Goal: Task Accomplishment & Management: Manage account settings

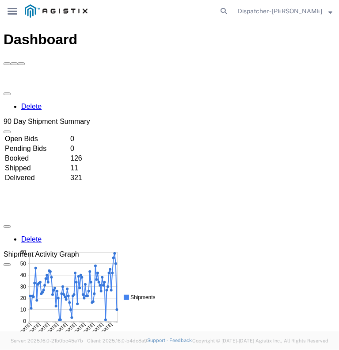
click at [12, 6] on div "main_menu Created with Sketch." at bounding box center [12, 11] width 25 height 22
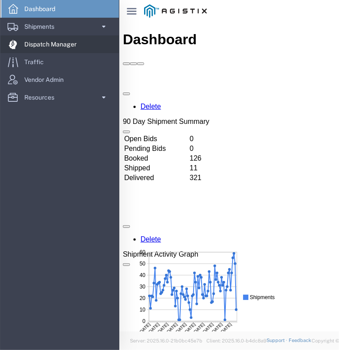
click at [34, 46] on span "Dispatch Manager" at bounding box center [53, 44] width 58 height 18
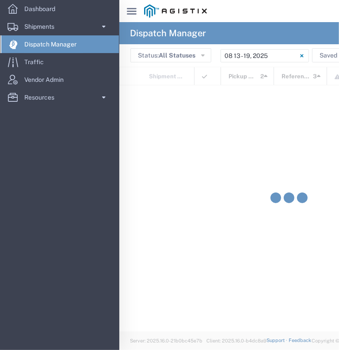
click at [127, 7] on svg-icon "main_menu Created with Sketch." at bounding box center [132, 11] width 10 height 9
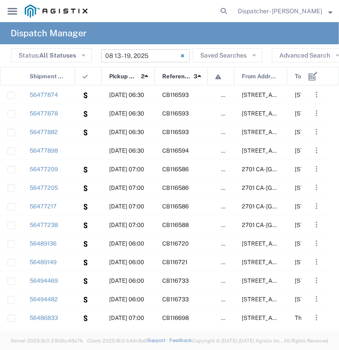
click at [131, 56] on input "[DATE] - [DATE]" at bounding box center [145, 55] width 88 height 13
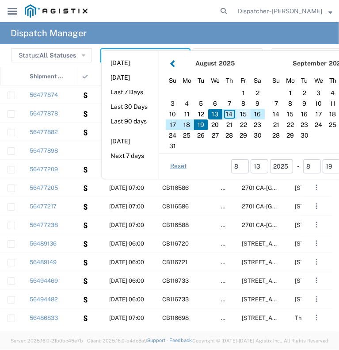
click at [244, 112] on div "15" at bounding box center [244, 114] width 14 height 11
type input "[DATE]"
type input "[DATE] - [DATE]"
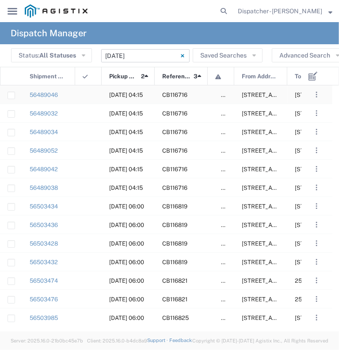
click at [70, 93] on div "56489046" at bounding box center [48, 94] width 53 height 18
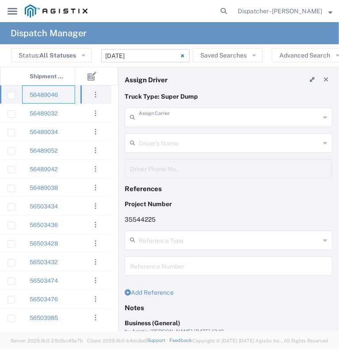
click at [228, 116] on input "text" at bounding box center [229, 116] width 181 height 15
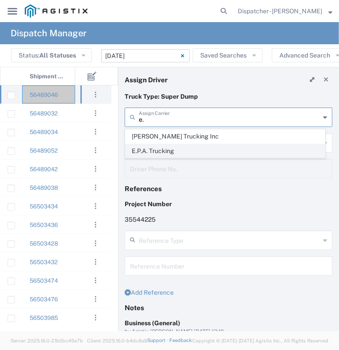
click at [193, 146] on span "E.P.A. Trucking" at bounding box center [226, 151] width 200 height 14
type input "E.P.A. Trucking"
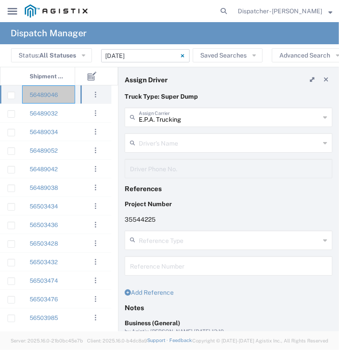
click at [193, 146] on input "text" at bounding box center [229, 141] width 181 height 15
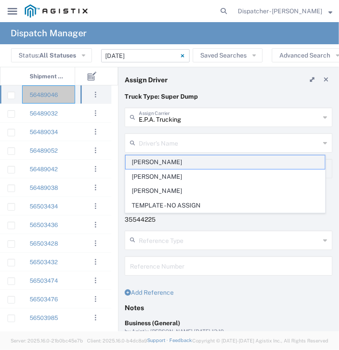
click at [182, 165] on span "[PERSON_NAME]" at bounding box center [226, 162] width 200 height 14
type input "[PERSON_NAME]"
type input "6504689024"
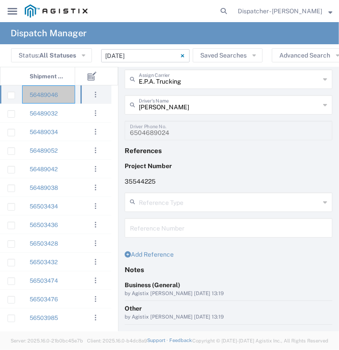
scroll to position [100, 0]
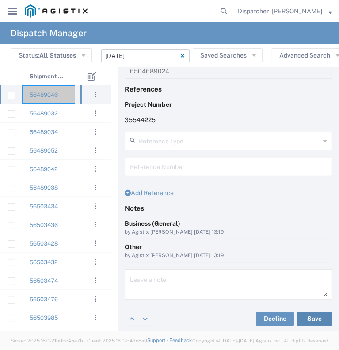
click at [314, 318] on button "Save" at bounding box center [314, 319] width 35 height 14
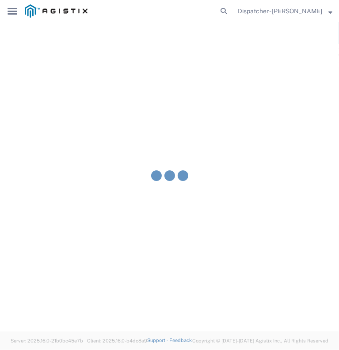
type input "[PERSON_NAME]"
type input "E.P.A. Trucking"
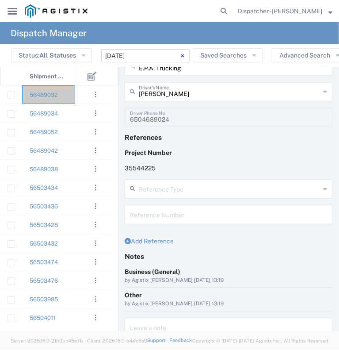
scroll to position [0, 0]
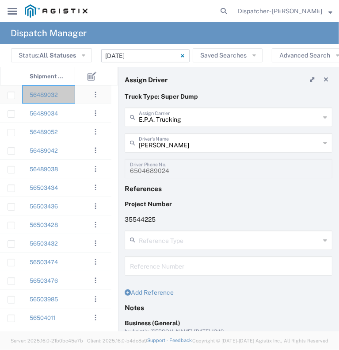
click at [77, 97] on div at bounding box center [88, 94] width 27 height 18
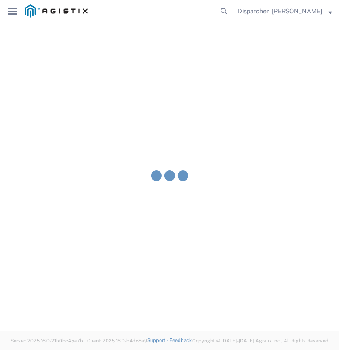
type input "[PERSON_NAME] & Sons Trucking, Inc"
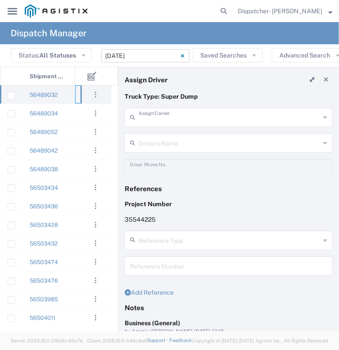
click at [185, 118] on input "text" at bounding box center [229, 116] width 181 height 15
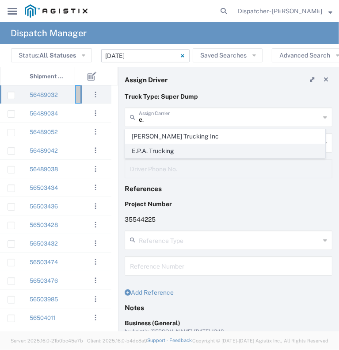
click at [173, 150] on span "E.P.A. Trucking" at bounding box center [226, 151] width 200 height 14
type input "E.P.A. Trucking"
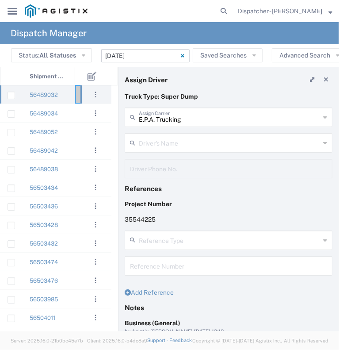
click at [179, 143] on input "text" at bounding box center [229, 141] width 181 height 15
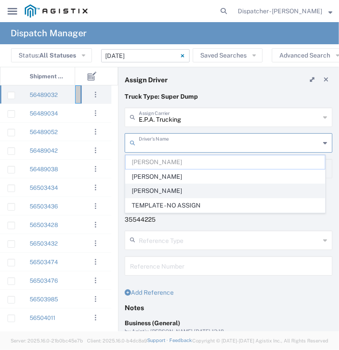
click at [177, 185] on span "[PERSON_NAME]" at bounding box center [226, 191] width 200 height 14
type input "[PERSON_NAME]"
type input "6505371145"
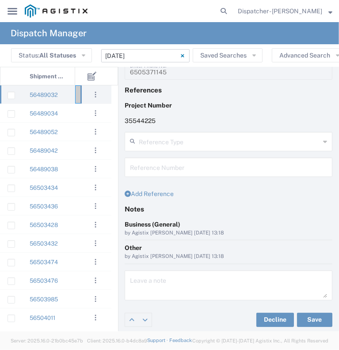
scroll to position [100, 0]
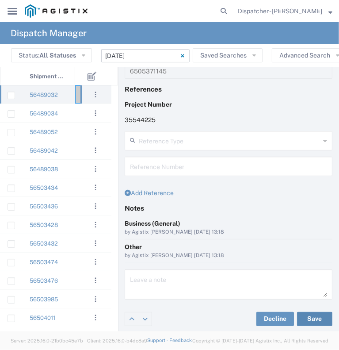
click at [307, 320] on button "Save" at bounding box center [314, 319] width 35 height 14
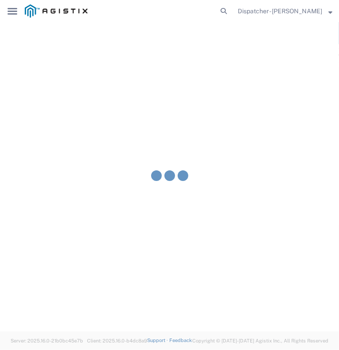
type input "[PERSON_NAME]"
type input "E.P.A. Trucking"
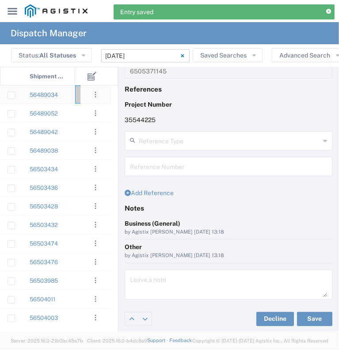
click at [77, 95] on div at bounding box center [88, 94] width 27 height 18
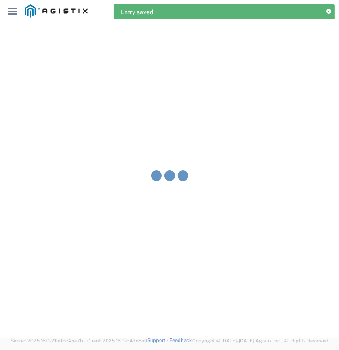
type input "[PERSON_NAME] & Sons Trucking, Inc"
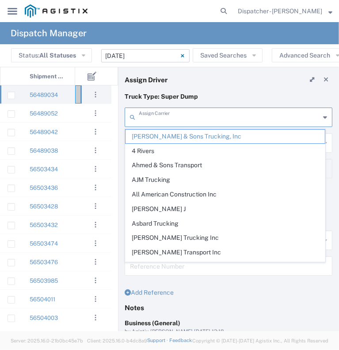
click at [175, 120] on input "text" at bounding box center [229, 116] width 181 height 15
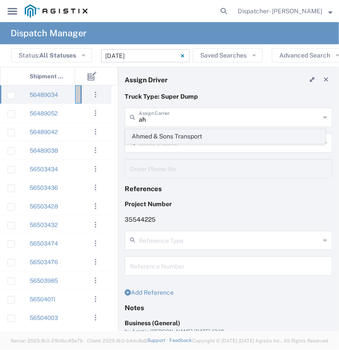
click at [175, 139] on span "Ahmed & Sons Transport" at bounding box center [226, 137] width 200 height 14
type input "Ahmed & Sons Transport"
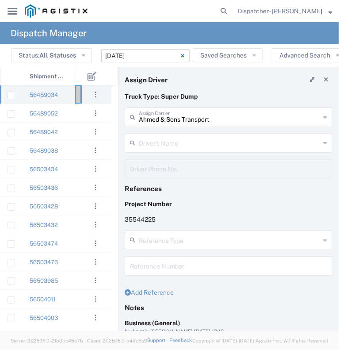
click at [175, 139] on input "text" at bounding box center [229, 141] width 181 height 15
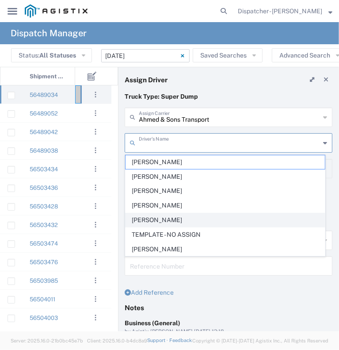
click at [188, 221] on span "[PERSON_NAME]" at bounding box center [226, 220] width 200 height 14
type input "[PERSON_NAME]"
type input "5308283257"
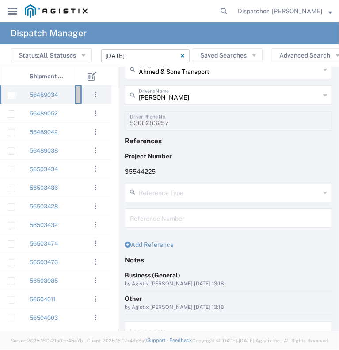
scroll to position [100, 0]
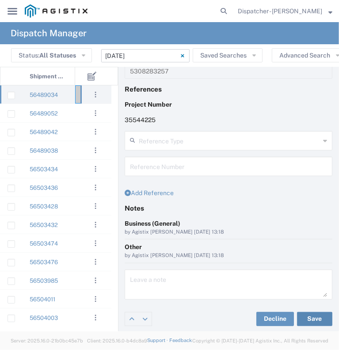
click at [303, 316] on button "Save" at bounding box center [314, 319] width 35 height 14
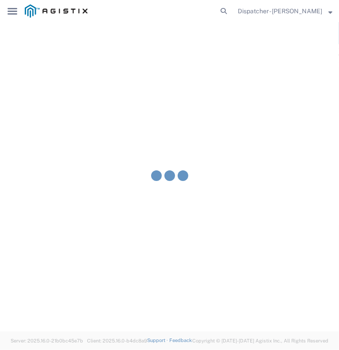
type input "[PERSON_NAME]"
type input "Ahmed & Sons Transport"
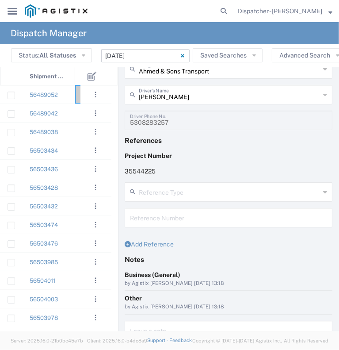
scroll to position [0, 0]
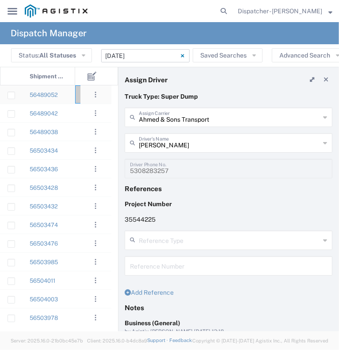
click at [73, 96] on div "56489052" at bounding box center [48, 94] width 53 height 18
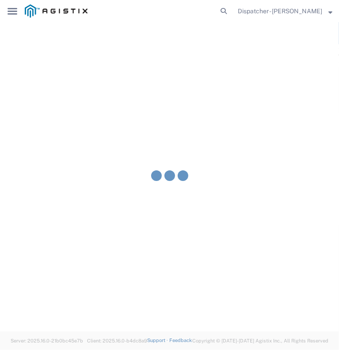
type input "[PERSON_NAME] & Sons Trucking, Inc"
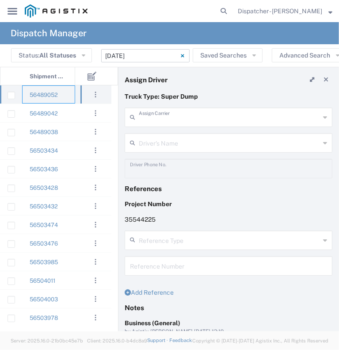
click at [167, 121] on input "text" at bounding box center [229, 116] width 181 height 15
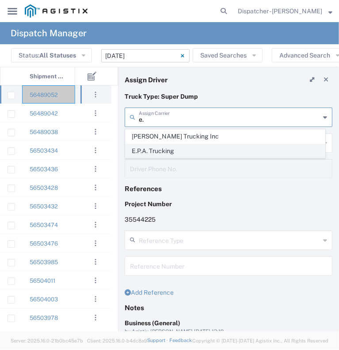
click at [169, 145] on span "E.P.A. Trucking" at bounding box center [226, 151] width 200 height 14
type input "E.P.A. Trucking"
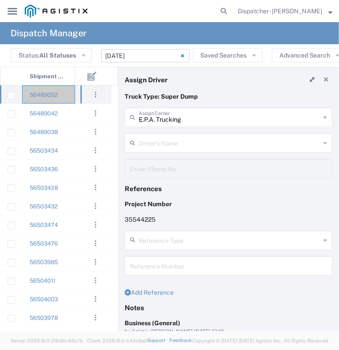
click at [200, 146] on input "text" at bounding box center [229, 141] width 181 height 15
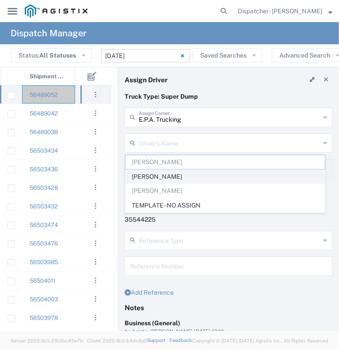
click at [203, 173] on span "[PERSON_NAME]" at bounding box center [226, 177] width 200 height 14
type input "[PERSON_NAME]"
type input "[PHONE_NUMBER]"
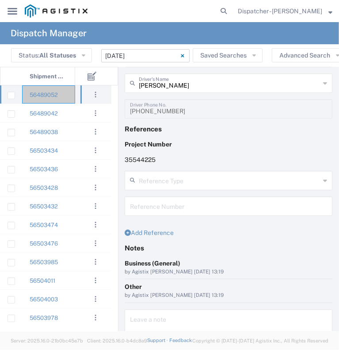
scroll to position [100, 0]
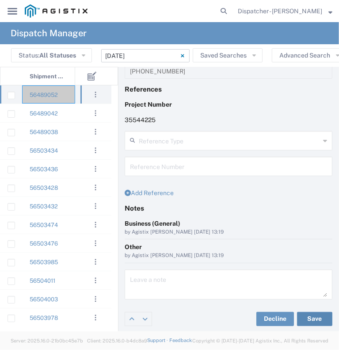
click at [306, 315] on button "Save" at bounding box center [314, 319] width 35 height 14
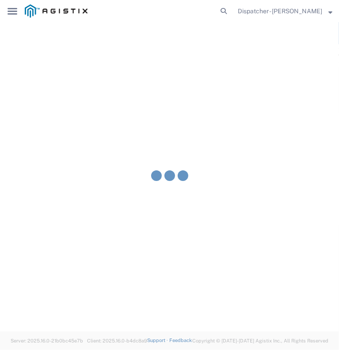
type input "[PERSON_NAME]"
type input "E.P.A. Trucking"
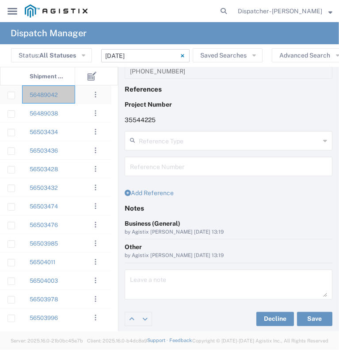
click at [85, 101] on agx-ag-table-action-cell ". . . Decline Assign" at bounding box center [96, 94] width 31 height 17
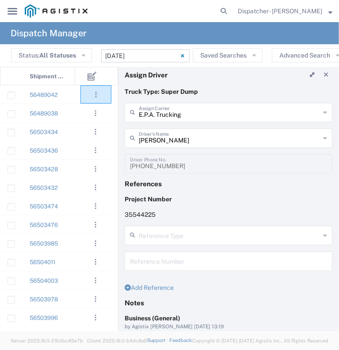
scroll to position [0, 0]
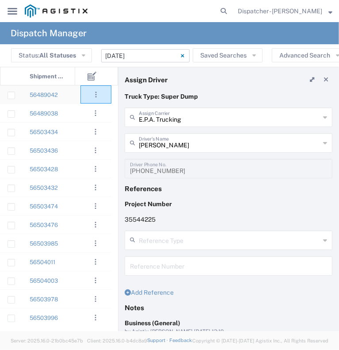
click at [73, 98] on div "56489042" at bounding box center [48, 94] width 53 height 18
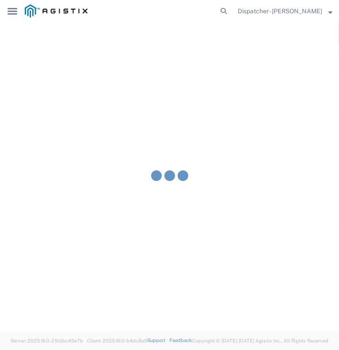
type input "[PERSON_NAME] & Sons Trucking, Inc"
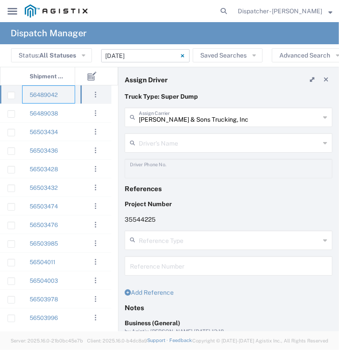
click at [192, 144] on input "text" at bounding box center [229, 141] width 181 height 15
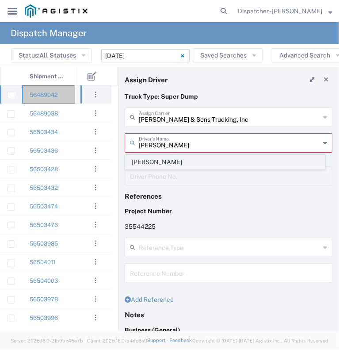
click at [191, 159] on span "[PERSON_NAME]" at bounding box center [226, 162] width 200 height 14
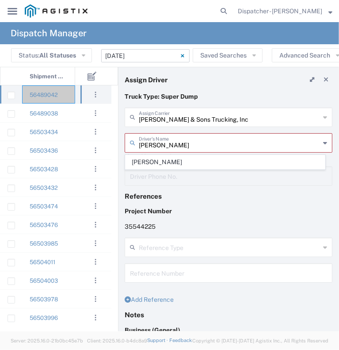
type input "[PERSON_NAME]"
type input "2096295517"
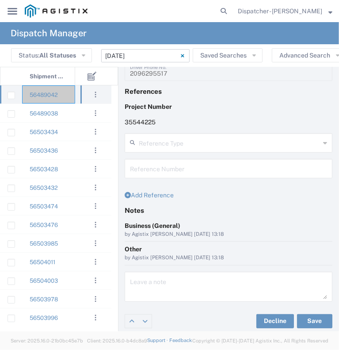
scroll to position [100, 0]
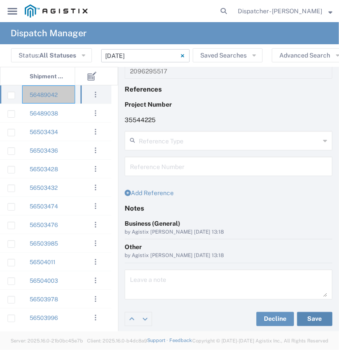
click at [307, 312] on button "Save" at bounding box center [314, 319] width 35 height 14
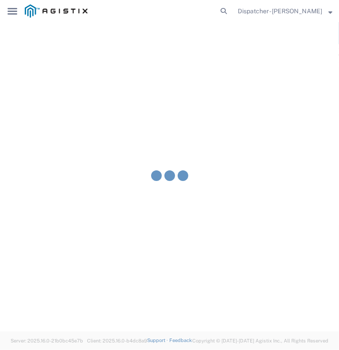
type input "[PERSON_NAME]"
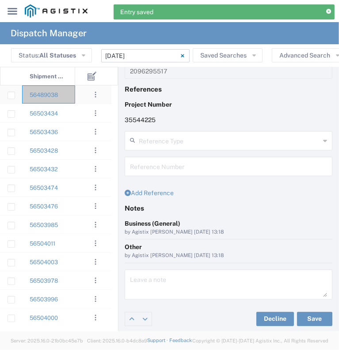
click at [70, 100] on div "56489038" at bounding box center [48, 94] width 53 height 18
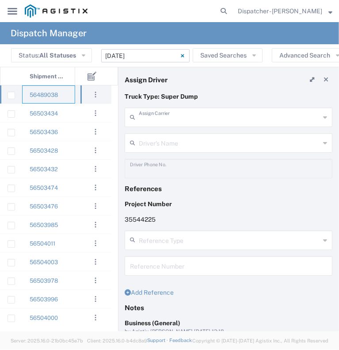
click at [188, 120] on input "text" at bounding box center [229, 116] width 181 height 15
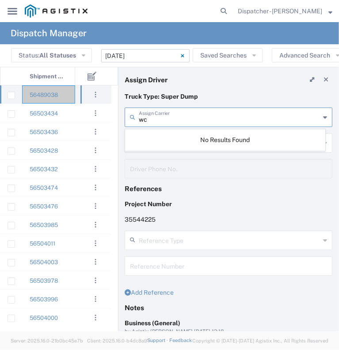
type input "w"
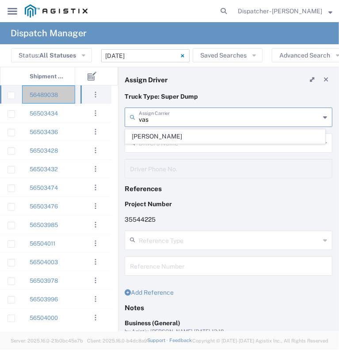
type input "vas"
click at [193, 144] on input "text" at bounding box center [229, 141] width 181 height 15
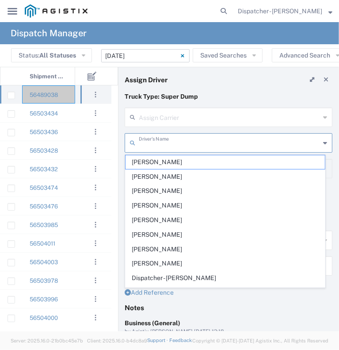
click at [187, 118] on input "text" at bounding box center [229, 116] width 181 height 15
type input "[PERSON_NAME] & Sons Trucking, Inc"
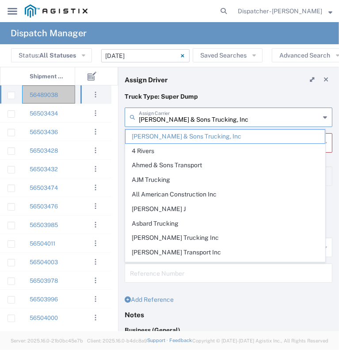
click at [187, 118] on input "[PERSON_NAME] & Sons Trucking, Inc" at bounding box center [229, 116] width 181 height 15
drag, startPoint x: 130, startPoint y: 119, endPoint x: 23, endPoint y: 115, distance: 106.7
click at [27, 115] on div "Assign Driver Truck Type: Super Dump [PERSON_NAME] & Sons Trucking, Inc Assign …" at bounding box center [169, 199] width 339 height 265
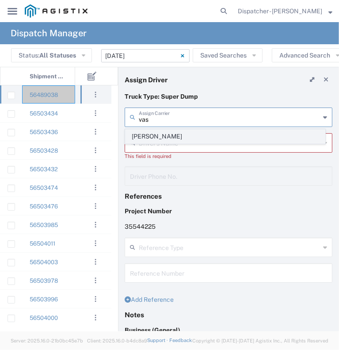
click at [156, 138] on span "[PERSON_NAME]" at bounding box center [226, 137] width 200 height 14
type input "[PERSON_NAME]"
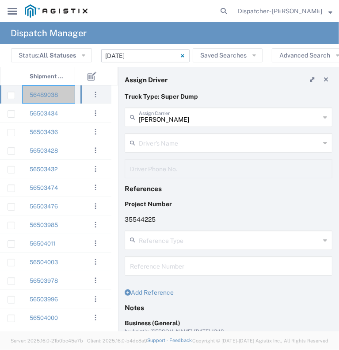
click at [156, 138] on input "text" at bounding box center [229, 141] width 181 height 15
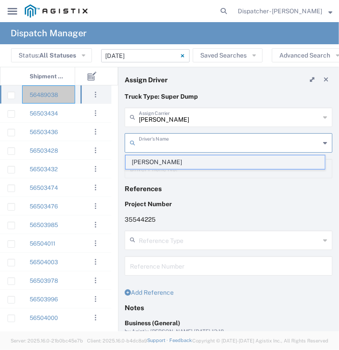
click at [162, 157] on span "[PERSON_NAME]" at bounding box center [226, 162] width 200 height 14
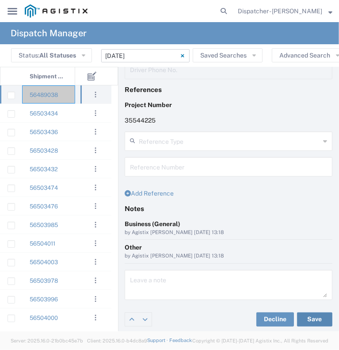
scroll to position [100, 0]
click at [299, 315] on button "Save" at bounding box center [314, 319] width 35 height 14
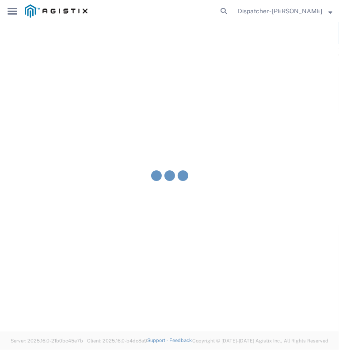
type input "[PERSON_NAME]"
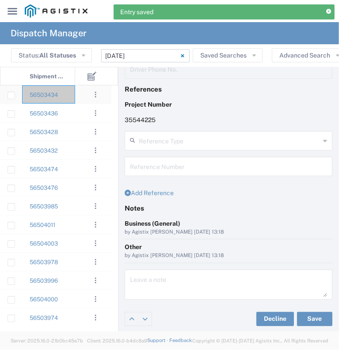
click at [67, 98] on div "56503434" at bounding box center [48, 94] width 53 height 18
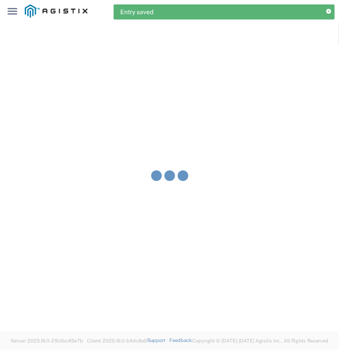
type input "[PERSON_NAME] & Sons Trucking, Inc"
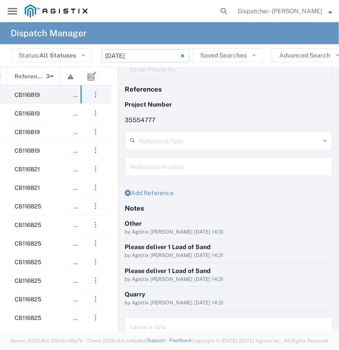
scroll to position [0, 252]
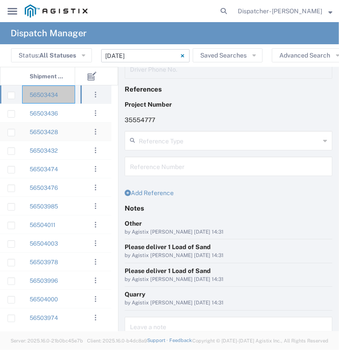
click at [67, 137] on div "56503428" at bounding box center [48, 132] width 53 height 18
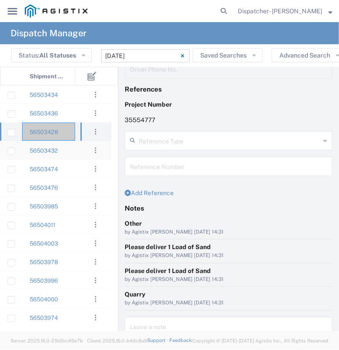
click at [69, 151] on div "56503432" at bounding box center [48, 150] width 53 height 18
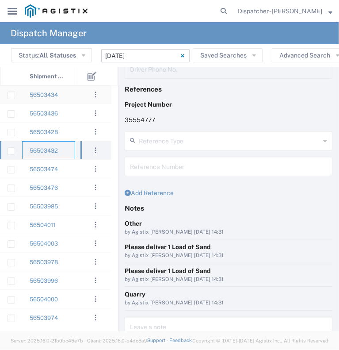
click at [74, 97] on div "56503434" at bounding box center [48, 94] width 53 height 18
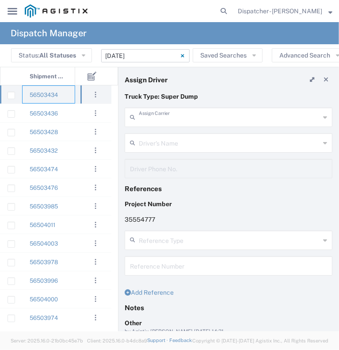
click at [184, 117] on input "text" at bounding box center [229, 116] width 181 height 15
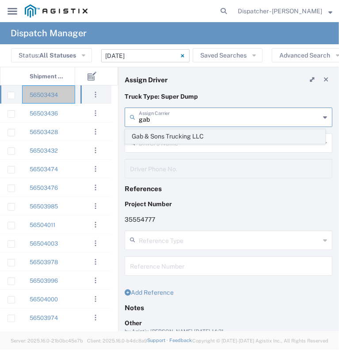
click at [181, 138] on span "Gab & Sons Trucking LLC" at bounding box center [226, 137] width 200 height 14
type input "Gab & Sons Trucking LLC"
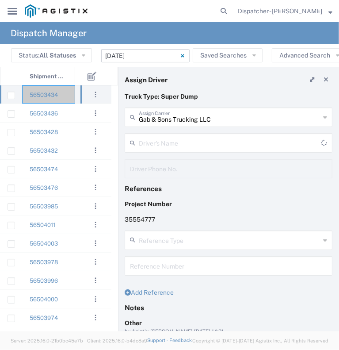
click at [180, 142] on input "text" at bounding box center [230, 141] width 182 height 15
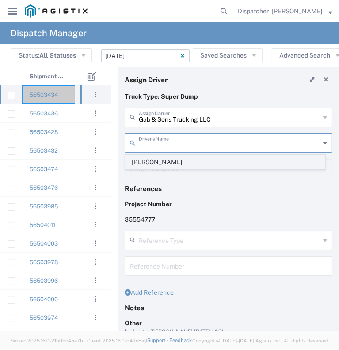
click at [166, 162] on span "[PERSON_NAME]" at bounding box center [226, 162] width 200 height 14
type input "[PERSON_NAME]"
type input "[PHONE_NUMBER]"
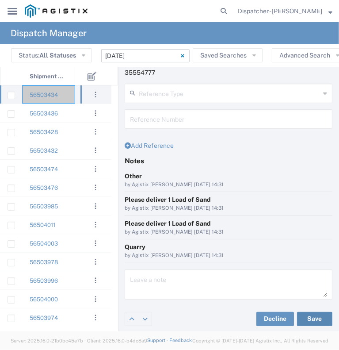
click at [304, 320] on button "Save" at bounding box center [314, 319] width 35 height 14
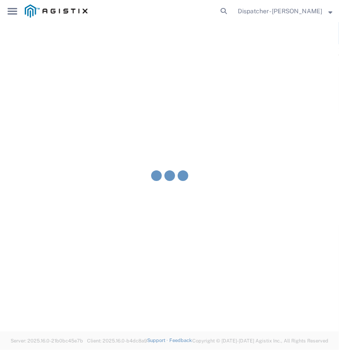
type input "[PERSON_NAME]"
type input "Gab & Sons Trucking LLC"
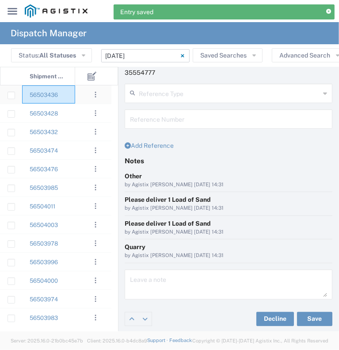
click at [65, 95] on div "56503436" at bounding box center [48, 94] width 53 height 18
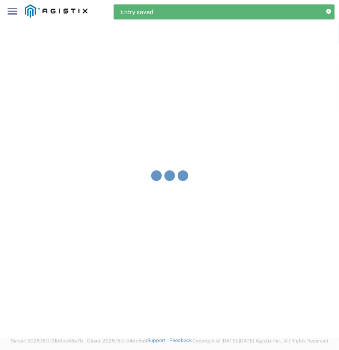
type input "[PERSON_NAME] & Sons Trucking, Inc"
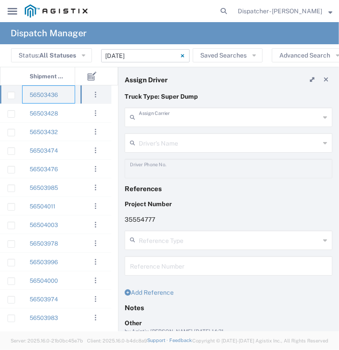
click at [168, 120] on input "text" at bounding box center [229, 116] width 181 height 15
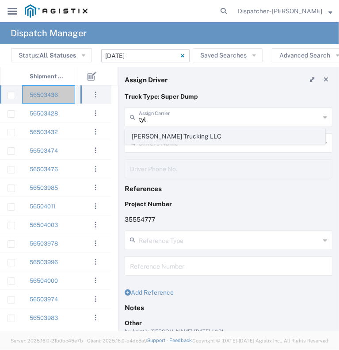
click at [172, 139] on span "[PERSON_NAME] Trucking LLC" at bounding box center [226, 137] width 200 height 14
type input "[PERSON_NAME] Trucking LLC"
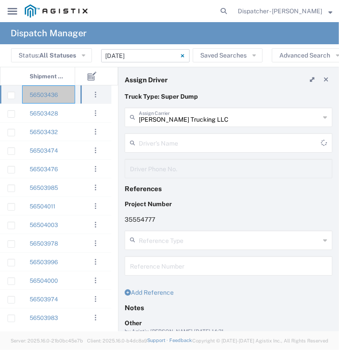
click at [172, 139] on input "text" at bounding box center [230, 141] width 182 height 15
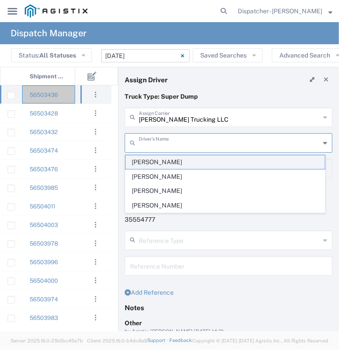
click at [180, 167] on span "[PERSON_NAME]" at bounding box center [226, 162] width 200 height 14
type input "[PERSON_NAME]"
type input "5308707576"
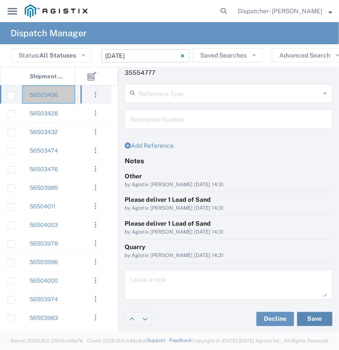
click at [303, 322] on button "Save" at bounding box center [314, 319] width 35 height 14
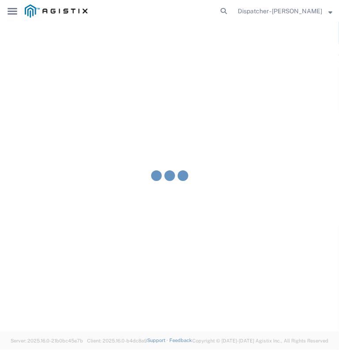
type input "[PERSON_NAME]"
type input "[PERSON_NAME] Trucking LLC"
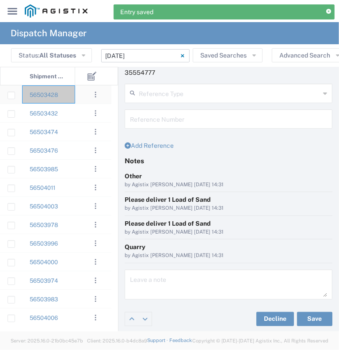
click at [69, 95] on div "56503428" at bounding box center [48, 94] width 53 height 18
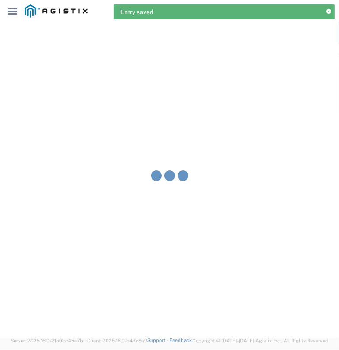
type input "[PERSON_NAME] & Sons Trucking, Inc"
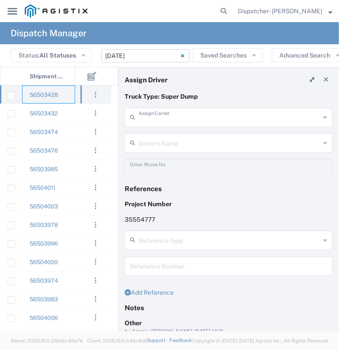
click at [195, 121] on input "text" at bounding box center [229, 116] width 181 height 15
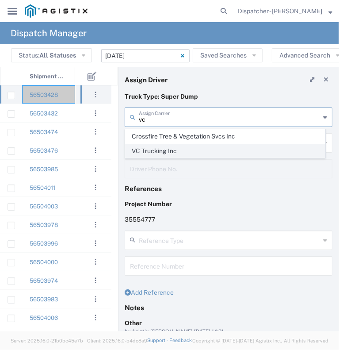
click at [196, 146] on span "VC Trucking Inc" at bounding box center [226, 151] width 200 height 14
type input "VC Trucking Inc"
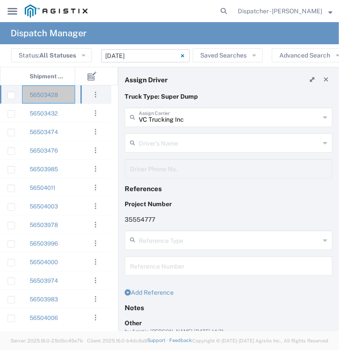
click at [196, 145] on input "text" at bounding box center [229, 141] width 181 height 15
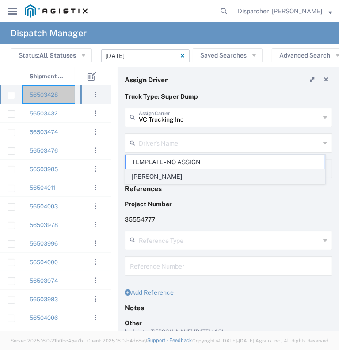
click at [196, 178] on span "[PERSON_NAME]" at bounding box center [226, 177] width 200 height 14
type input "[PERSON_NAME]"
type input "[PHONE_NUMBER]"
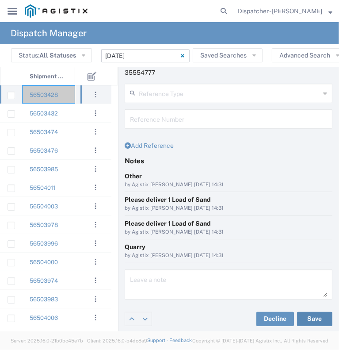
click at [317, 320] on button "Save" at bounding box center [314, 319] width 35 height 14
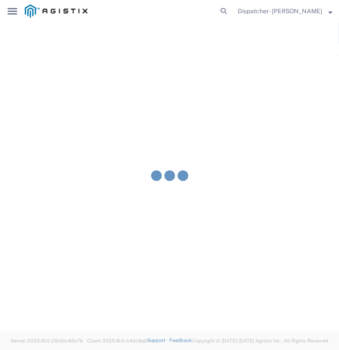
type input "[PERSON_NAME]"
type input "VC Trucking Inc"
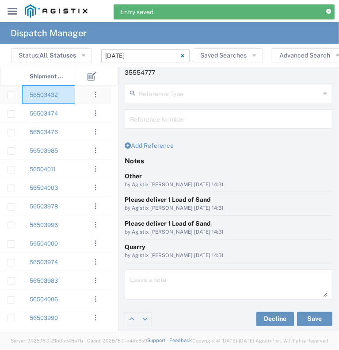
click at [67, 98] on div "56503432" at bounding box center [48, 94] width 53 height 18
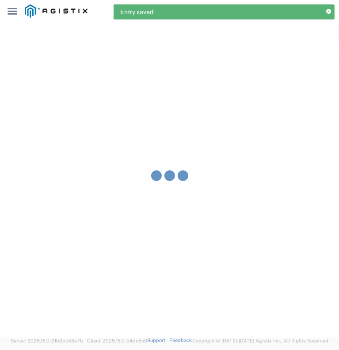
type input "[PERSON_NAME] & Sons Trucking, Inc"
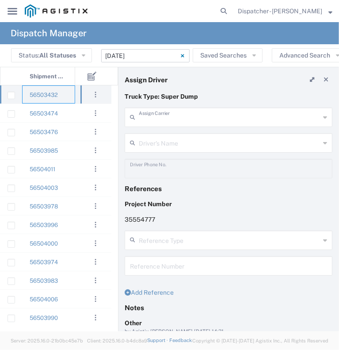
click at [179, 118] on input "text" at bounding box center [229, 116] width 181 height 15
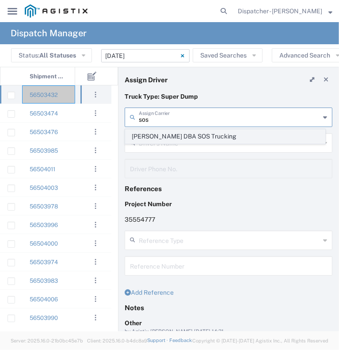
click at [182, 137] on span "[PERSON_NAME] DBA SOS Trucking" at bounding box center [226, 137] width 200 height 14
type input "[PERSON_NAME] DBA SOS Trucking"
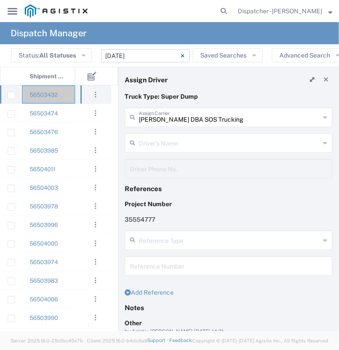
click at [177, 143] on input "text" at bounding box center [229, 141] width 181 height 15
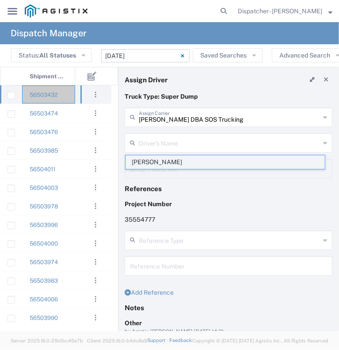
click at [177, 162] on span "[PERSON_NAME]" at bounding box center [226, 162] width 200 height 14
type input "[PERSON_NAME]"
type input "5306810173"
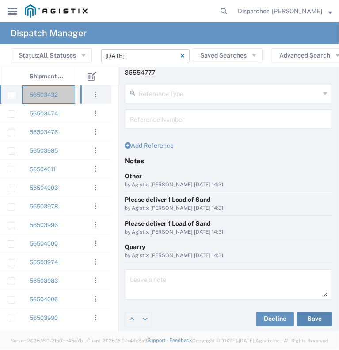
click at [300, 311] on div "Decline Save" at bounding box center [229, 319] width 220 height 27
click at [303, 315] on button "Save" at bounding box center [314, 319] width 35 height 14
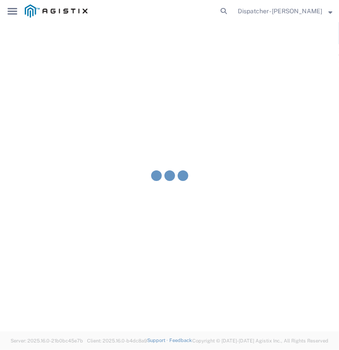
type input "[PERSON_NAME]"
type input "[PERSON_NAME] DBA SOS Trucking"
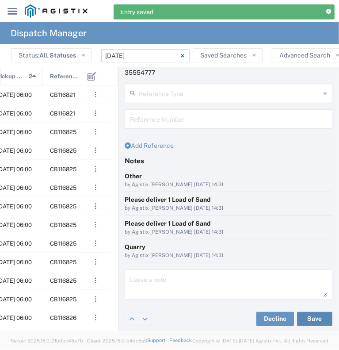
scroll to position [0, 167]
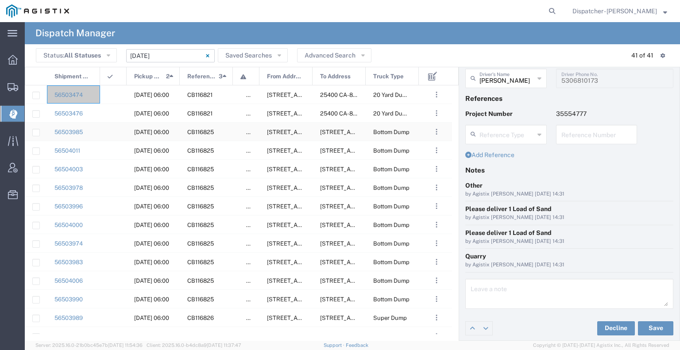
click at [110, 131] on agx-ag-table-icon-cell at bounding box center [111, 132] width 6 height 7
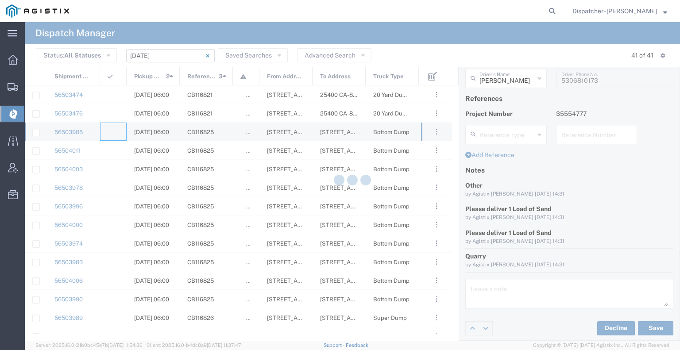
type input "[PERSON_NAME] & Sons Trucking, Inc"
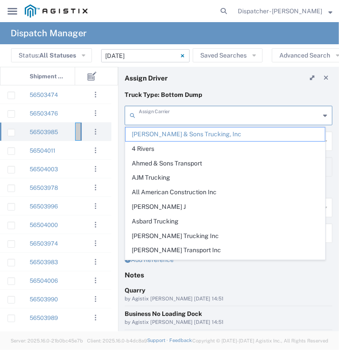
click at [225, 107] on input "text" at bounding box center [229, 114] width 181 height 15
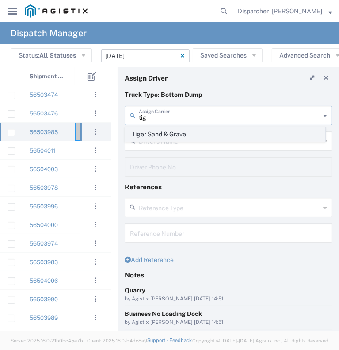
click at [207, 136] on span "Tiger Sand & Gravel" at bounding box center [226, 134] width 200 height 14
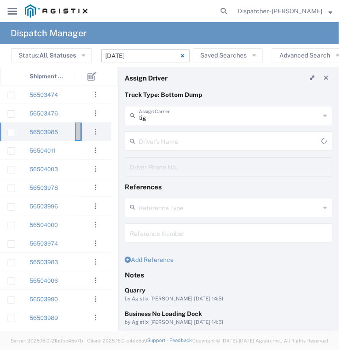
type input "Tiger Sand & Gravel"
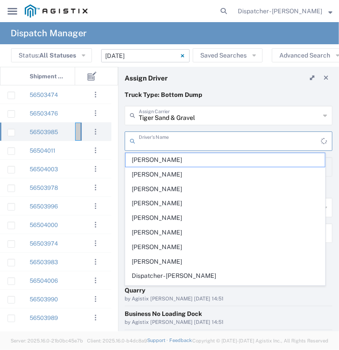
click at [207, 137] on input "text" at bounding box center [230, 140] width 182 height 15
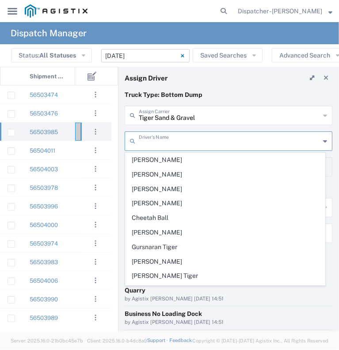
click at [200, 161] on span "[PERSON_NAME]" at bounding box center [226, 160] width 200 height 14
type input "[PERSON_NAME]"
type input "9167189049"
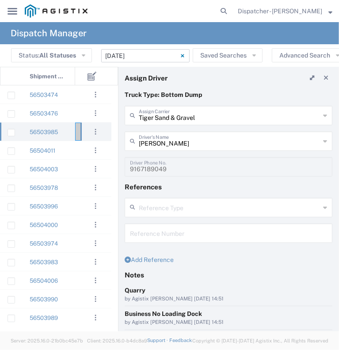
scroll to position [69, 0]
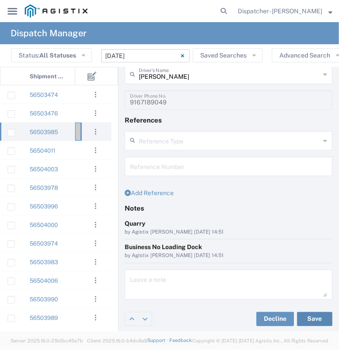
click at [304, 318] on button "Save" at bounding box center [314, 319] width 35 height 14
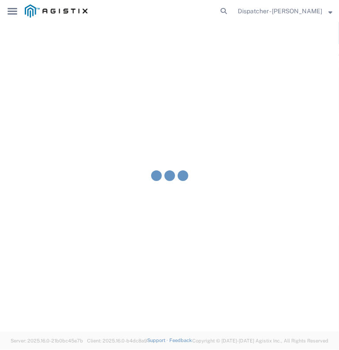
type input "[PERSON_NAME]"
type input "Tiger Sand & Gravel"
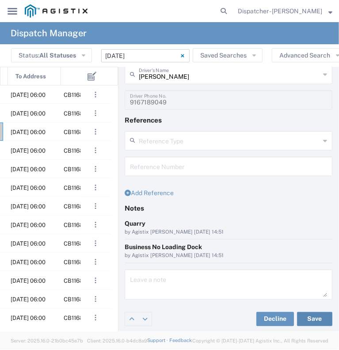
scroll to position [0, 280]
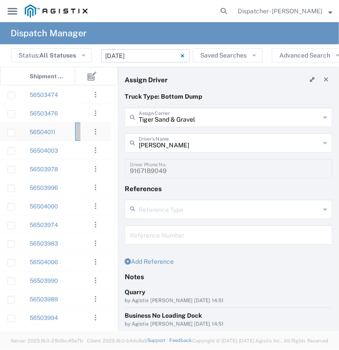
click at [70, 131] on div "56504011" at bounding box center [48, 132] width 53 height 18
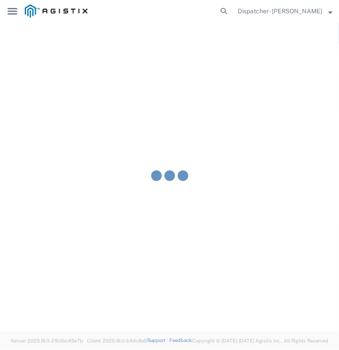
type input "[PERSON_NAME] & Sons Trucking, Inc"
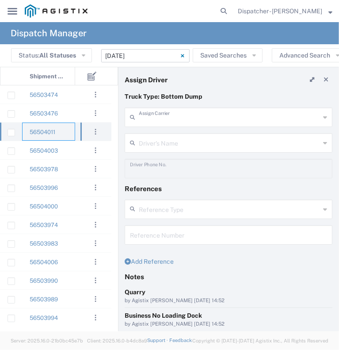
click at [218, 123] on input "text" at bounding box center [229, 116] width 181 height 15
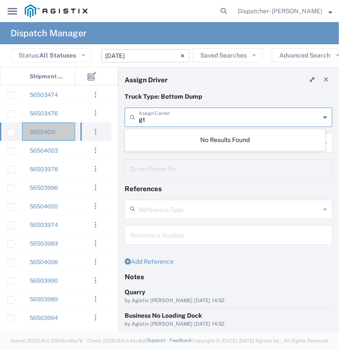
type input "g"
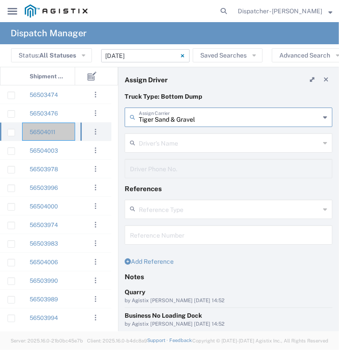
type input "Tiger Sand & Gravel"
click at [211, 145] on input "text" at bounding box center [229, 141] width 181 height 15
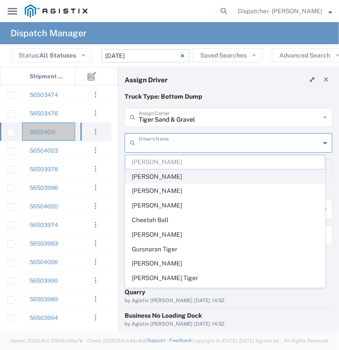
click at [209, 175] on span "[PERSON_NAME]" at bounding box center [226, 177] width 200 height 14
type input "[PERSON_NAME]"
type input "[PHONE_NUMBER]"
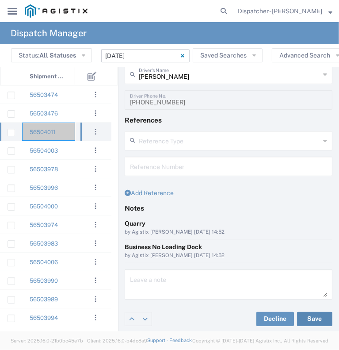
click at [300, 320] on button "Save" at bounding box center [314, 319] width 35 height 14
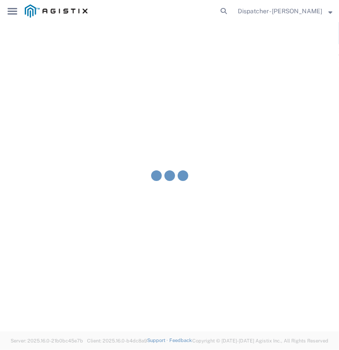
type input "[PERSON_NAME]"
type input "Tiger Sand & Gravel"
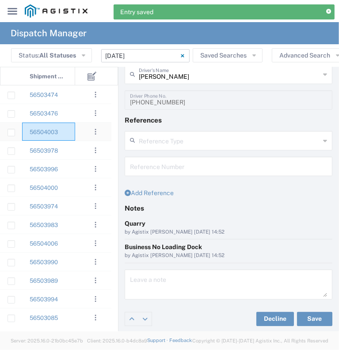
click at [70, 134] on div "56504003" at bounding box center [48, 132] width 53 height 18
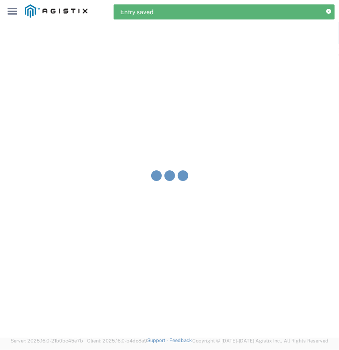
type input "[PERSON_NAME] & Sons Trucking, Inc"
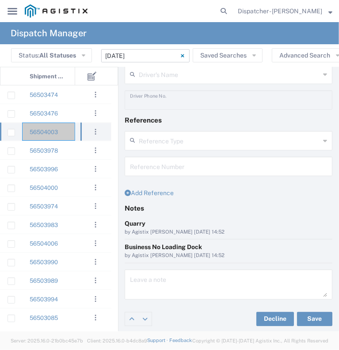
click at [64, 131] on div "56504003" at bounding box center [48, 132] width 53 height 18
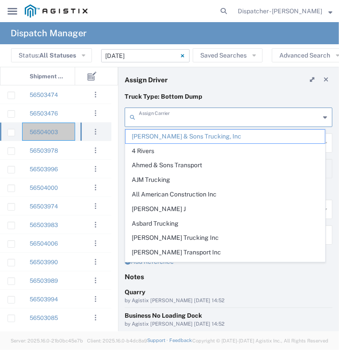
click at [193, 123] on input "text" at bounding box center [229, 116] width 181 height 15
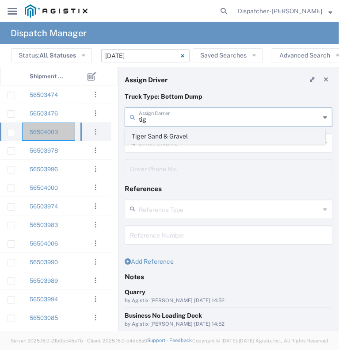
click at [196, 134] on span "Tiger Sand & Gravel" at bounding box center [226, 137] width 200 height 14
type input "Tiger Sand & Gravel"
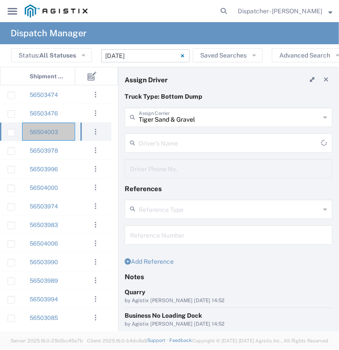
click at [196, 137] on input "text" at bounding box center [230, 141] width 182 height 15
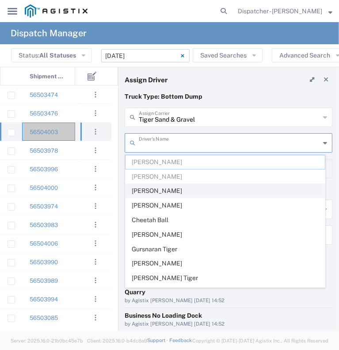
click at [196, 196] on span "[PERSON_NAME]" at bounding box center [226, 191] width 200 height 14
type input "[PERSON_NAME]"
type input "9165400784"
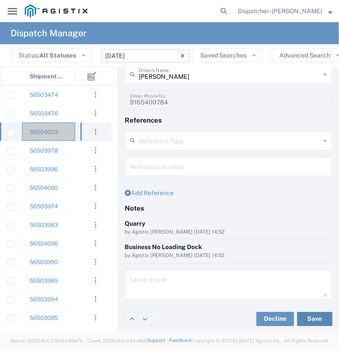
click at [307, 319] on button "Save" at bounding box center [314, 319] width 35 height 14
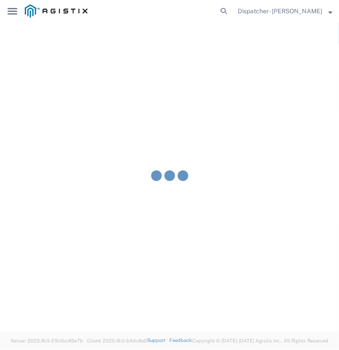
type input "[PERSON_NAME]"
type input "Tiger Sand & Gravel"
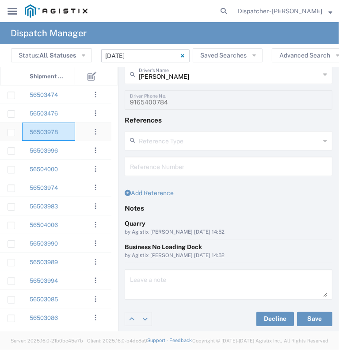
click at [67, 131] on div "56503978" at bounding box center [48, 132] width 53 height 18
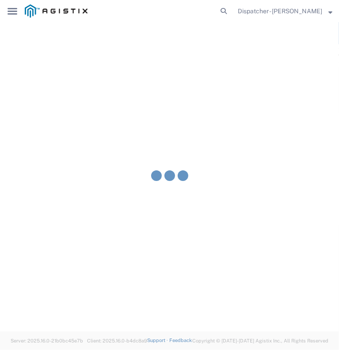
type input "[PERSON_NAME] & Sons Trucking, Inc"
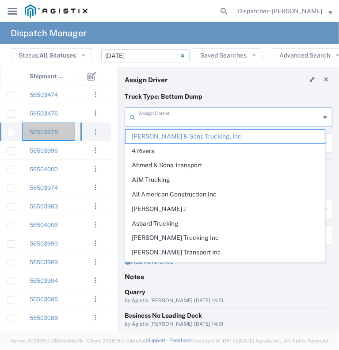
click at [177, 115] on input "text" at bounding box center [229, 116] width 181 height 15
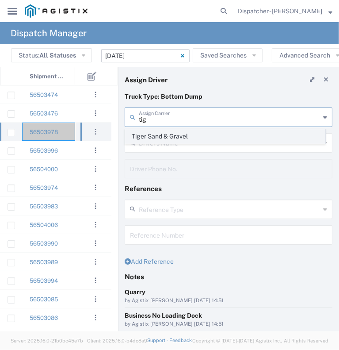
click at [176, 140] on span "Tiger Sand & Gravel" at bounding box center [226, 137] width 200 height 14
type input "Tiger Sand & Gravel"
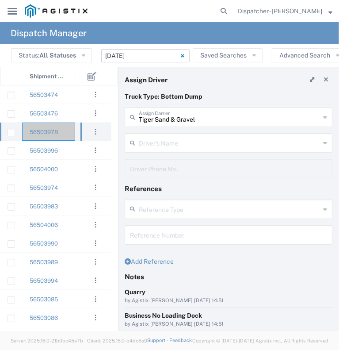
click at [176, 140] on input "text" at bounding box center [229, 141] width 181 height 15
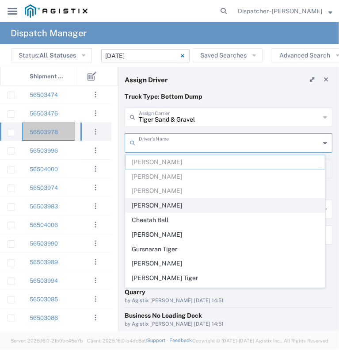
click at [179, 200] on span "[PERSON_NAME]" at bounding box center [226, 206] width 200 height 14
type input "[PERSON_NAME]"
type input "9165441040"
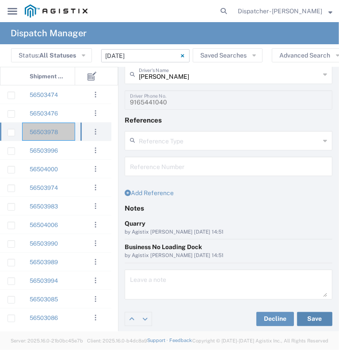
click at [315, 315] on button "Save" at bounding box center [314, 319] width 35 height 14
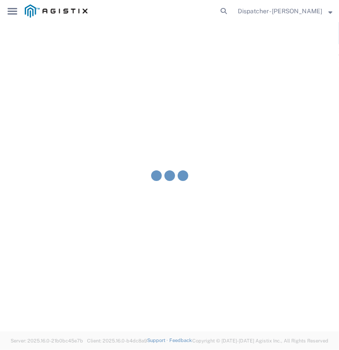
type input "[PERSON_NAME]"
type input "Tiger Sand & Gravel"
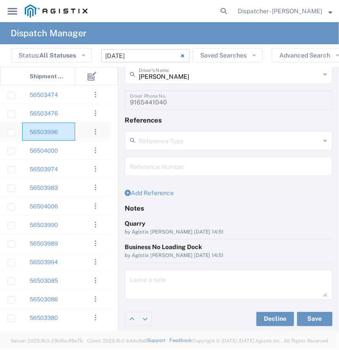
click at [67, 134] on div "56503996" at bounding box center [48, 132] width 53 height 18
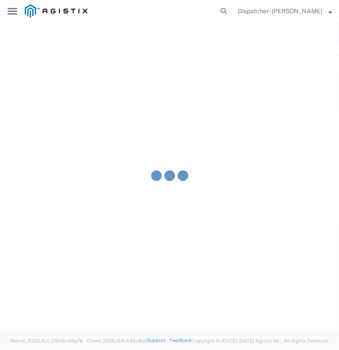
type input "[PERSON_NAME] & Sons Trucking, Inc"
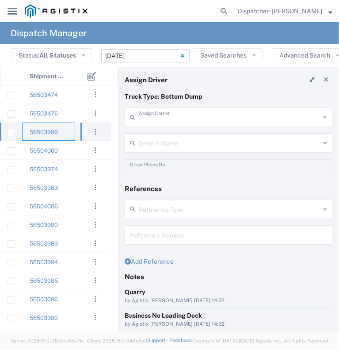
click at [179, 118] on input "text" at bounding box center [229, 116] width 181 height 15
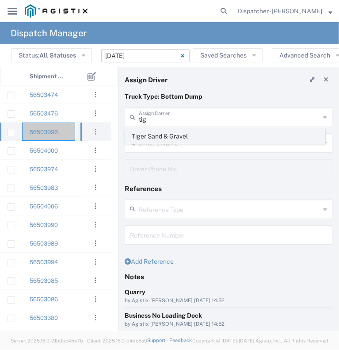
click at [179, 136] on span "Tiger Sand & Gravel" at bounding box center [226, 137] width 200 height 14
type input "Tiger Sand & Gravel"
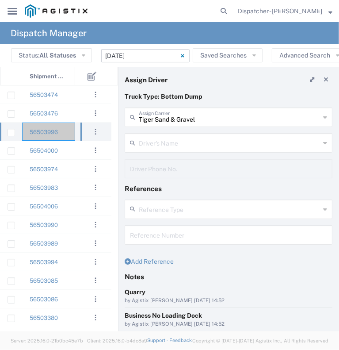
click at [142, 138] on input "text" at bounding box center [229, 141] width 181 height 15
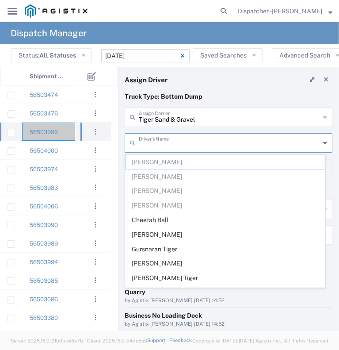
click at [177, 217] on span "Cheetah Ball" at bounding box center [226, 220] width 200 height 14
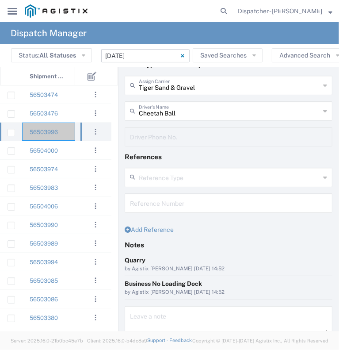
scroll to position [69, 0]
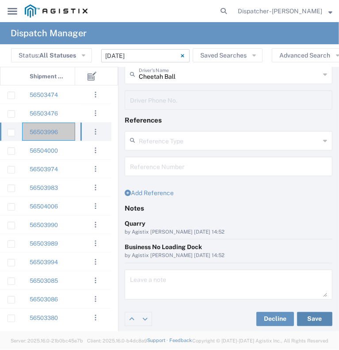
click at [298, 316] on button "Save" at bounding box center [314, 319] width 35 height 14
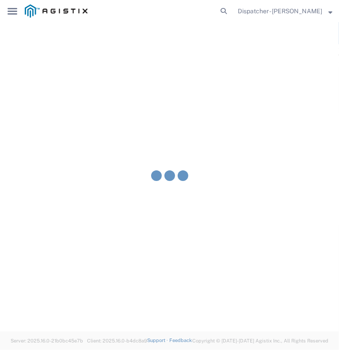
type input "Cheetah Ball"
type input "Tiger Sand & Gravel"
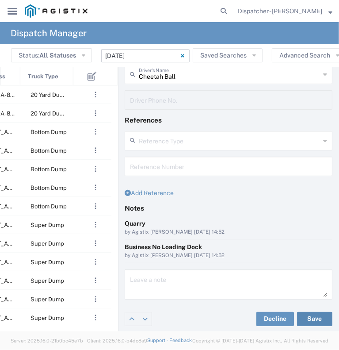
scroll to position [0, 320]
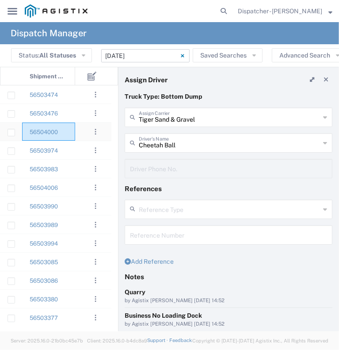
click at [70, 134] on div "56504000" at bounding box center [48, 132] width 53 height 18
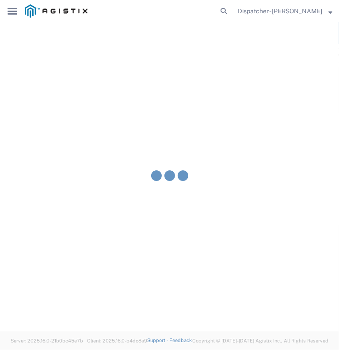
type input "[PERSON_NAME] & Sons Trucking, Inc"
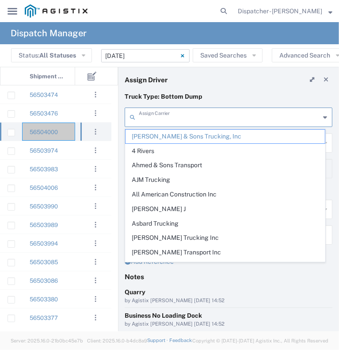
click at [165, 122] on input "text" at bounding box center [229, 116] width 181 height 15
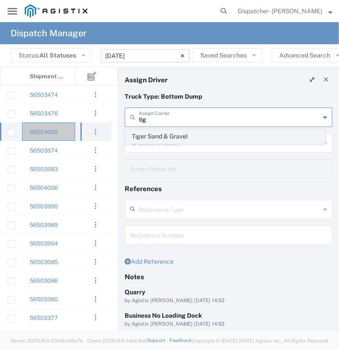
click at [164, 136] on span "Tiger Sand & Gravel" at bounding box center [226, 137] width 200 height 14
type input "Tiger Sand & Gravel"
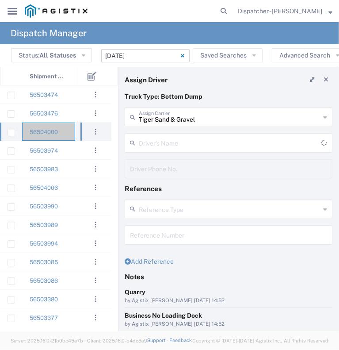
click at [164, 138] on input "text" at bounding box center [230, 141] width 182 height 15
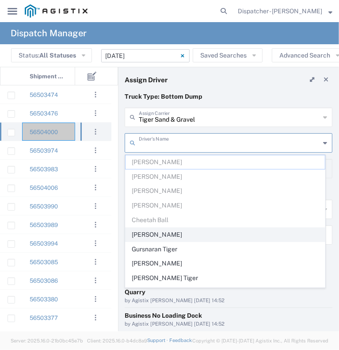
click at [170, 233] on span "[PERSON_NAME]" at bounding box center [226, 235] width 200 height 14
type input "[PERSON_NAME]"
type input "9164902048"
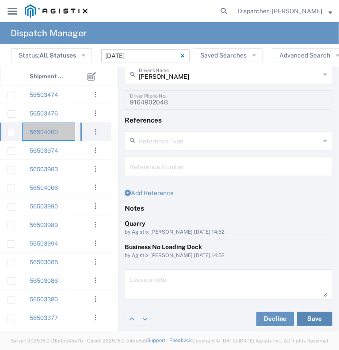
click at [308, 314] on button "Save" at bounding box center [314, 319] width 35 height 14
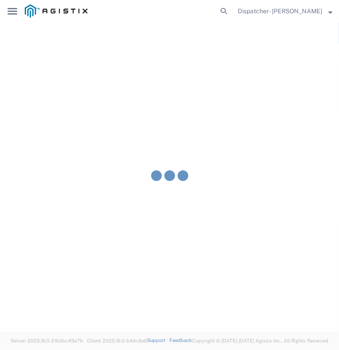
type input "[PERSON_NAME]"
type input "Tiger Sand & Gravel"
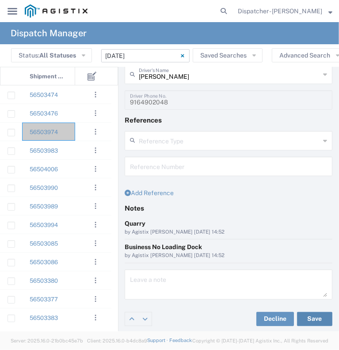
click at [297, 312] on button "Save" at bounding box center [314, 319] width 35 height 14
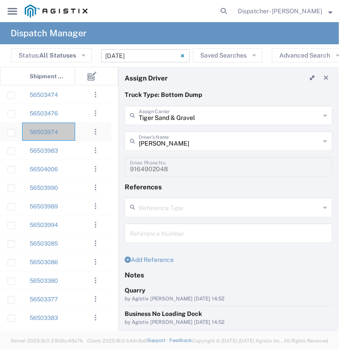
click at [68, 134] on div "56503974" at bounding box center [48, 132] width 53 height 18
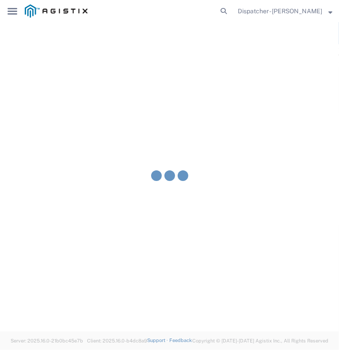
type input "[PERSON_NAME] & Sons Trucking, Inc"
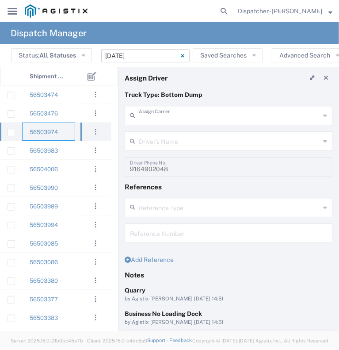
click at [176, 120] on input "text" at bounding box center [229, 114] width 181 height 15
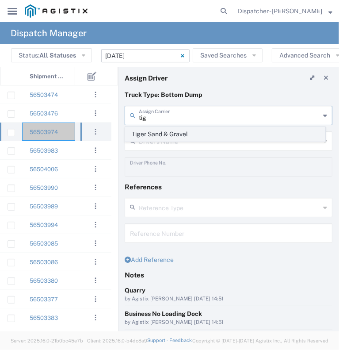
click at [176, 138] on span "Tiger Sand & Gravel" at bounding box center [226, 134] width 200 height 14
type input "Tiger Sand & Gravel"
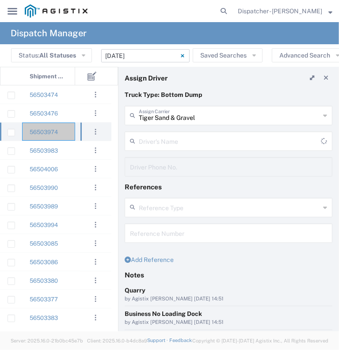
click at [176, 139] on input "text" at bounding box center [230, 140] width 182 height 15
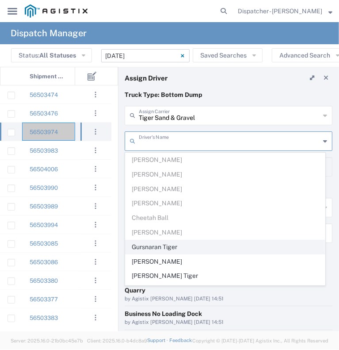
click at [182, 247] on span "Gursnaran Tiger" at bounding box center [226, 247] width 200 height 14
type input "Gursnaran Tiger"
type input "[PHONE_NUMBER]"
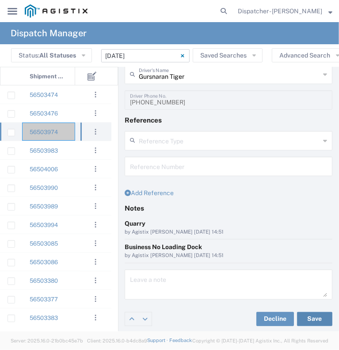
click at [304, 317] on button "Save" at bounding box center [314, 319] width 35 height 14
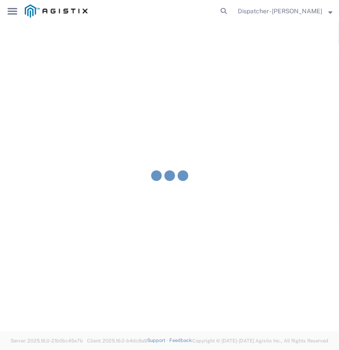
type input "Gursnaran Tiger"
type input "Tiger Sand & Gravel"
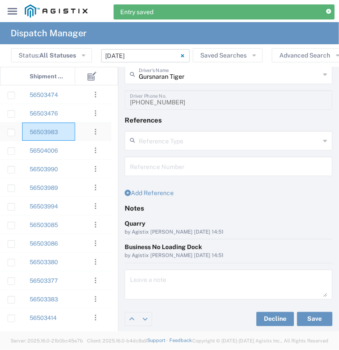
click at [66, 133] on div "56503983" at bounding box center [48, 132] width 53 height 18
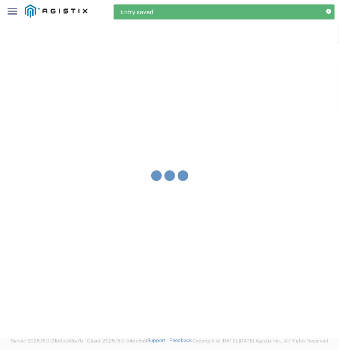
type input "[PERSON_NAME] & Sons Trucking, Inc"
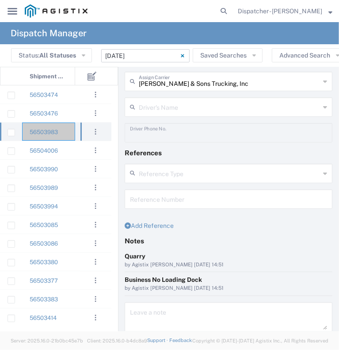
scroll to position [2, 0]
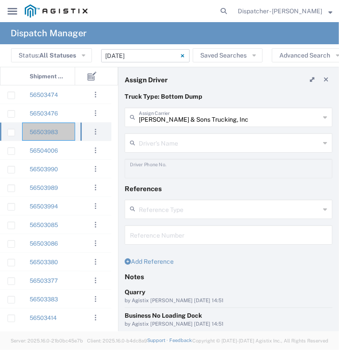
click at [177, 116] on input "[PERSON_NAME] & Sons Trucking, Inc" at bounding box center [229, 116] width 181 height 15
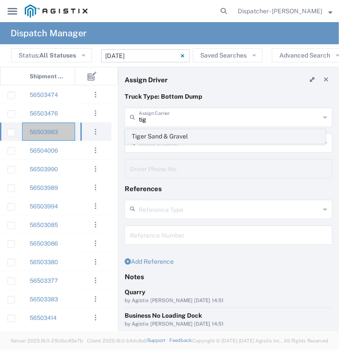
click at [158, 138] on span "Tiger Sand & Gravel" at bounding box center [226, 137] width 200 height 14
type input "Tiger Sand & Gravel"
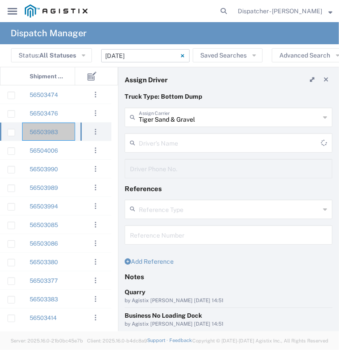
click at [158, 138] on input "text" at bounding box center [230, 141] width 182 height 15
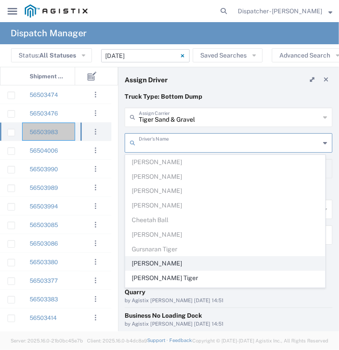
click at [165, 261] on span "[PERSON_NAME]" at bounding box center [226, 264] width 200 height 14
type input "[PERSON_NAME]"
type input "6692859747"
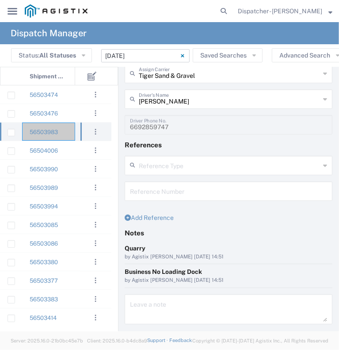
scroll to position [69, 0]
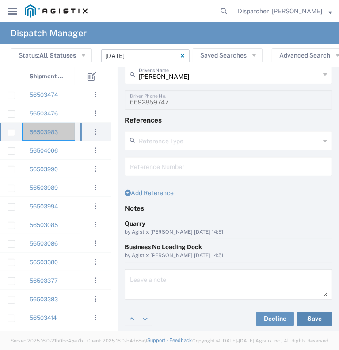
click at [307, 316] on button "Save" at bounding box center [314, 319] width 35 height 14
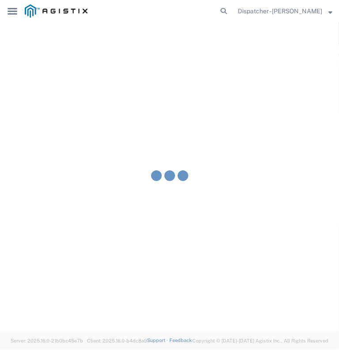
type input "[PERSON_NAME]"
type input "Tiger Sand & Gravel"
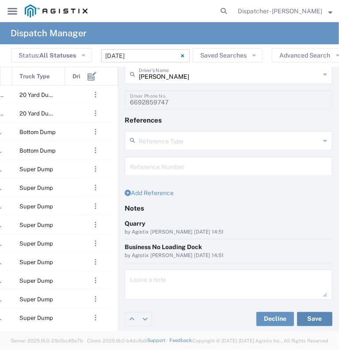
scroll to position [0, 359]
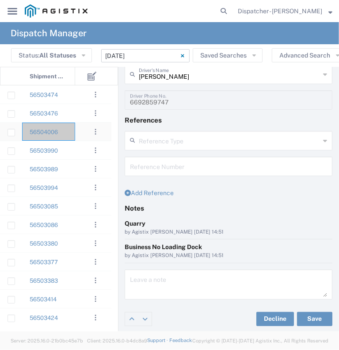
click at [66, 134] on div "56504006" at bounding box center [48, 132] width 53 height 18
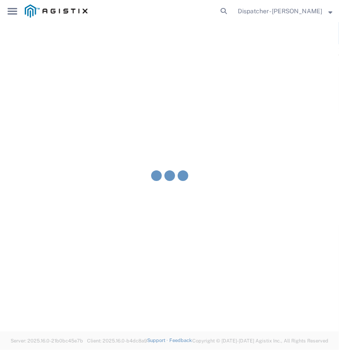
type input "[PERSON_NAME] & Sons Trucking, Inc"
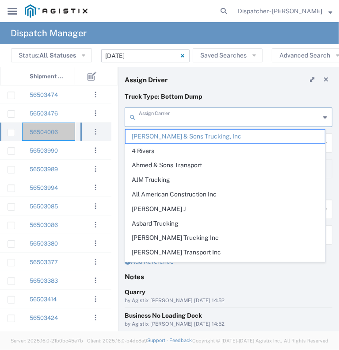
click at [176, 116] on input "text" at bounding box center [229, 116] width 181 height 15
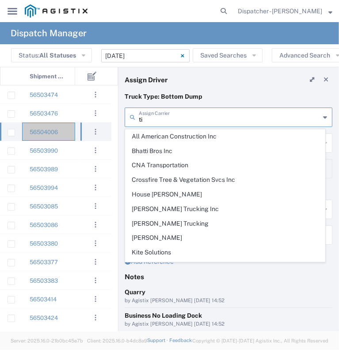
type input "t"
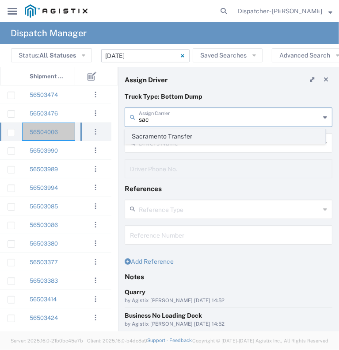
click at [176, 134] on span "Sacramento Transfer" at bounding box center [226, 137] width 200 height 14
type input "Sacramento Transfer"
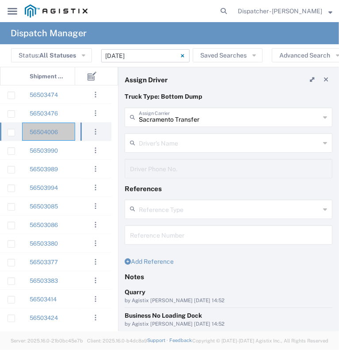
click at [176, 147] on input "text" at bounding box center [229, 141] width 181 height 15
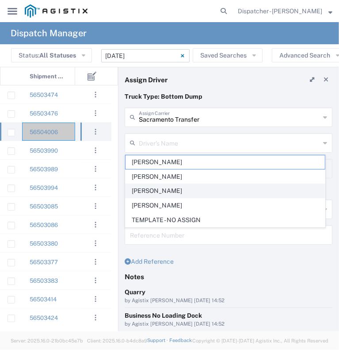
click at [177, 196] on span "[PERSON_NAME]" at bounding box center [226, 191] width 200 height 14
type input "[PERSON_NAME]"
type input "9166912267"
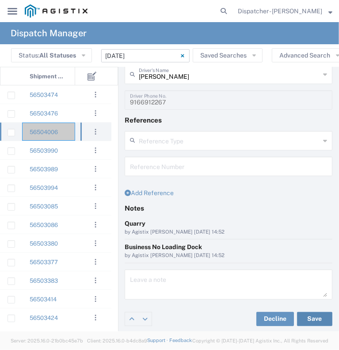
click at [303, 314] on button "Save" at bounding box center [314, 319] width 35 height 14
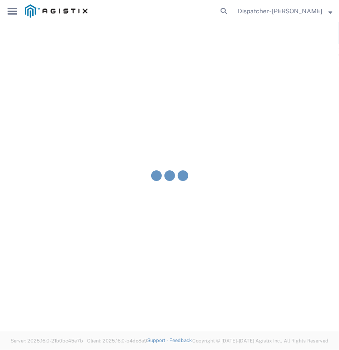
type input "[PERSON_NAME]"
type input "Sacramento Transfer"
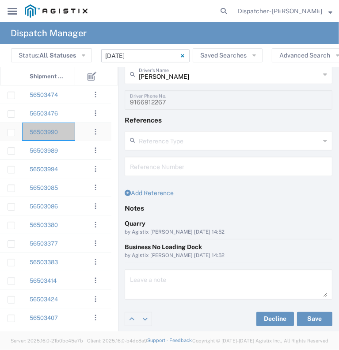
click at [73, 131] on div "56503990" at bounding box center [48, 132] width 53 height 18
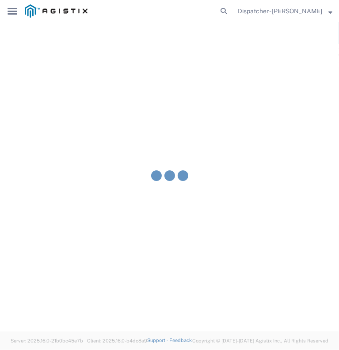
type input "[PERSON_NAME] & Sons Trucking, Inc"
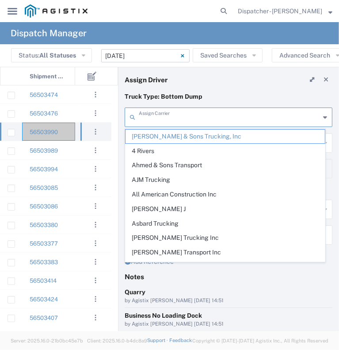
click at [173, 116] on input "text" at bounding box center [229, 116] width 181 height 15
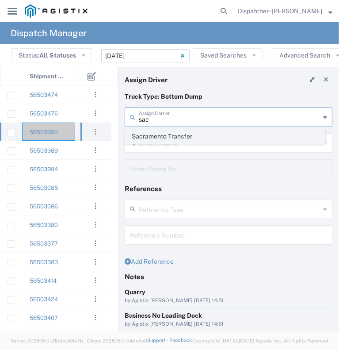
click at [177, 136] on span "Sacramento Transfer" at bounding box center [226, 137] width 200 height 14
type input "Sacramento Transfer"
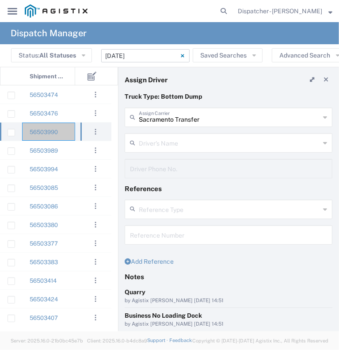
click at [175, 140] on input "text" at bounding box center [229, 141] width 181 height 15
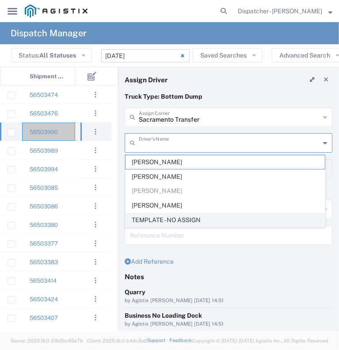
click at [178, 215] on span "TEMPLATE - NO ASSIGN" at bounding box center [226, 220] width 200 height 14
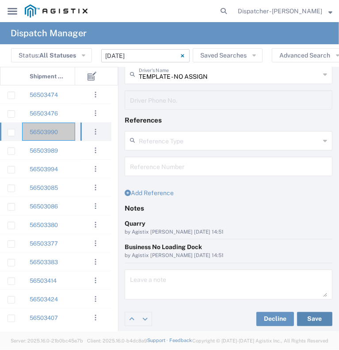
click at [301, 319] on button "Save" at bounding box center [314, 319] width 35 height 14
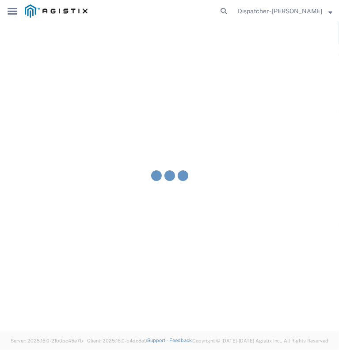
type input "TEMPLATE - NO ASSIGN"
type input "Sacramento Transfer"
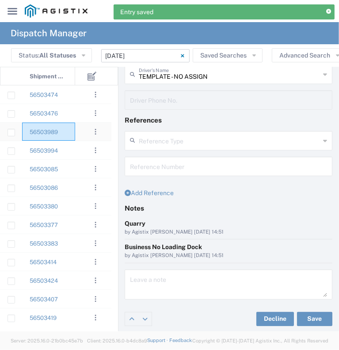
click at [66, 132] on div "56503989" at bounding box center [48, 132] width 53 height 18
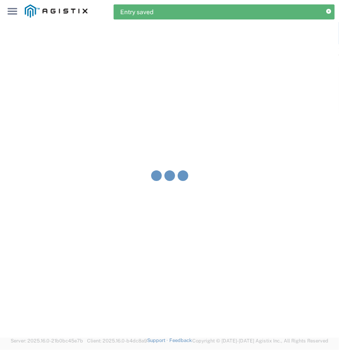
type input "[PERSON_NAME] & Sons Trucking, Inc"
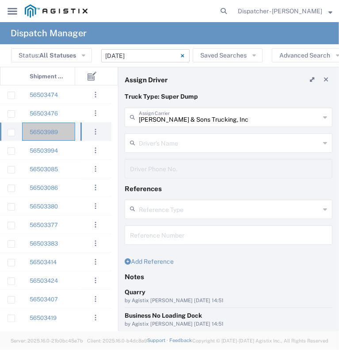
click at [165, 115] on input "[PERSON_NAME] & Sons Trucking, Inc" at bounding box center [229, 116] width 181 height 15
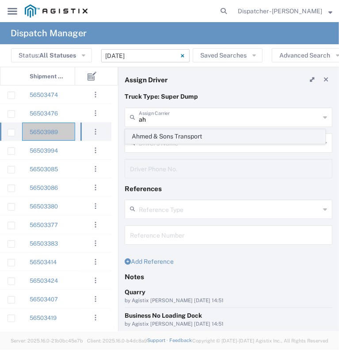
click at [178, 141] on span "Ahmed & Sons Transport" at bounding box center [226, 137] width 200 height 14
type input "Ahmed & Sons Transport"
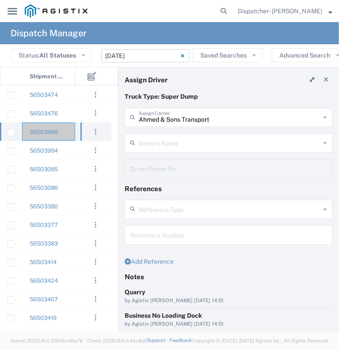
click at [142, 141] on input "text" at bounding box center [229, 141] width 181 height 15
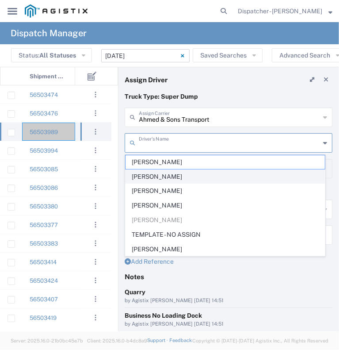
click at [170, 175] on span "[PERSON_NAME]" at bounding box center [226, 177] width 200 height 14
type input "[PERSON_NAME]"
type input "5103206678"
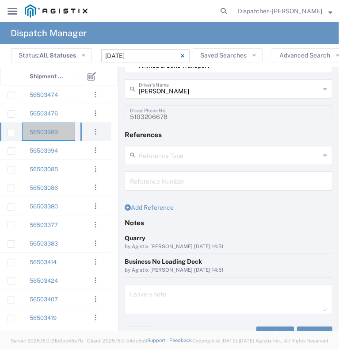
scroll to position [69, 0]
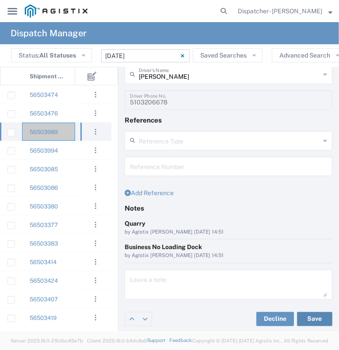
click at [301, 314] on button "Save" at bounding box center [314, 319] width 35 height 14
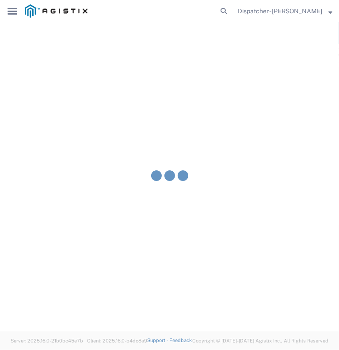
type input "[PERSON_NAME]"
type input "Ahmed & Sons Transport"
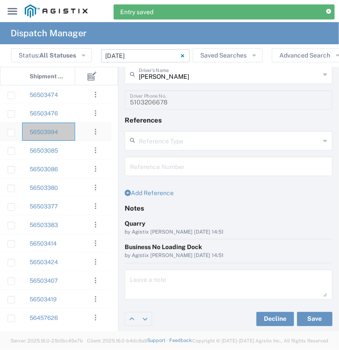
click at [71, 134] on div "56503994" at bounding box center [48, 132] width 53 height 18
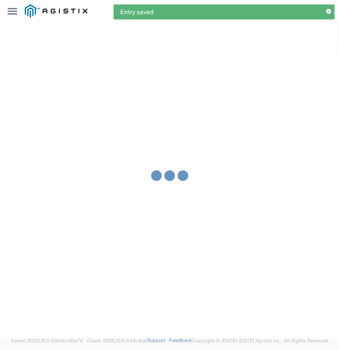
type input "[PERSON_NAME] & Sons Trucking, Inc"
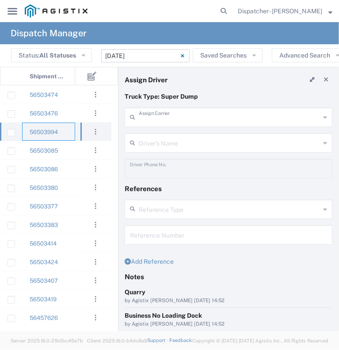
click at [172, 119] on input "text" at bounding box center [229, 116] width 181 height 15
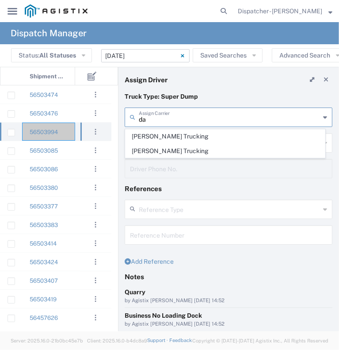
click at [172, 131] on span "[PERSON_NAME] Trucking" at bounding box center [226, 137] width 200 height 14
type input "[PERSON_NAME] Trucking"
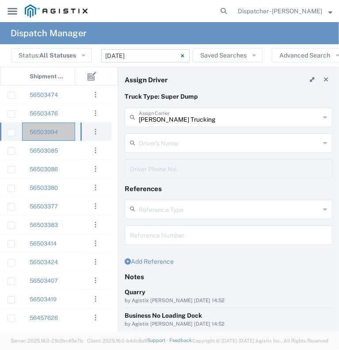
click at [223, 142] on input "text" at bounding box center [229, 141] width 181 height 15
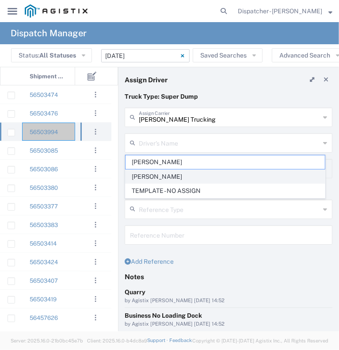
click at [205, 176] on span "[PERSON_NAME]" at bounding box center [226, 177] width 200 height 14
type input "[PERSON_NAME]"
type input "[PHONE_NUMBER]"
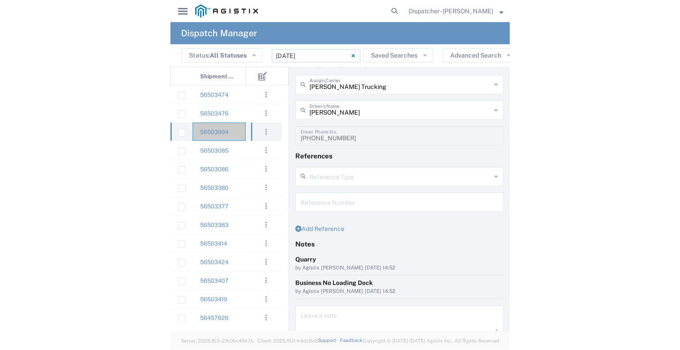
scroll to position [69, 0]
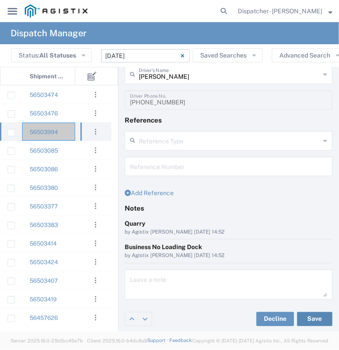
click at [308, 318] on button "Save" at bounding box center [314, 319] width 35 height 14
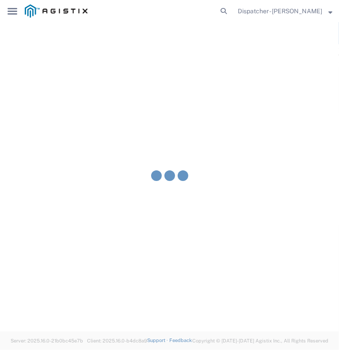
type input "[PERSON_NAME]"
type input "[PERSON_NAME] Trucking"
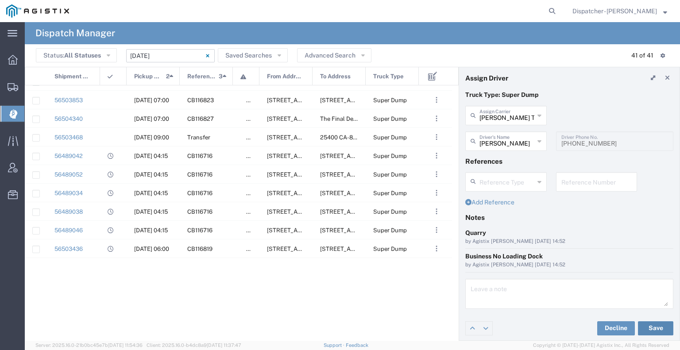
scroll to position [0, 0]
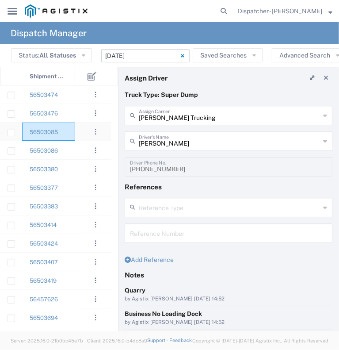
click at [74, 129] on div "56503085" at bounding box center [48, 132] width 53 height 18
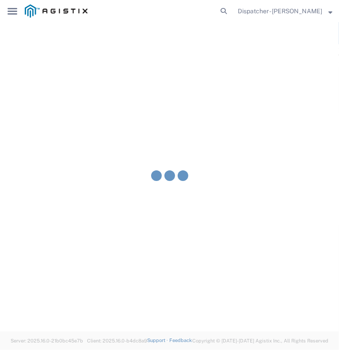
type input "[PERSON_NAME] & Sons Trucking, Inc"
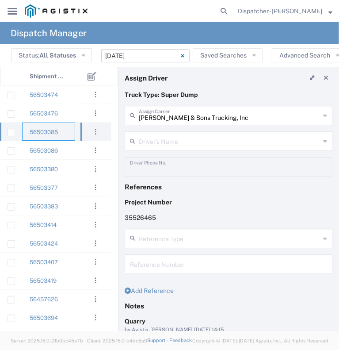
click at [166, 134] on input "text" at bounding box center [229, 140] width 181 height 15
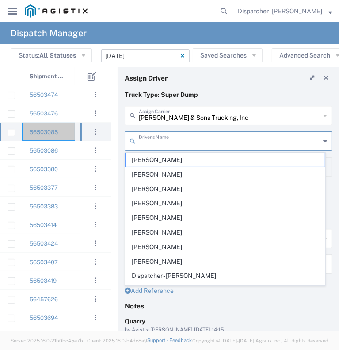
type input "h"
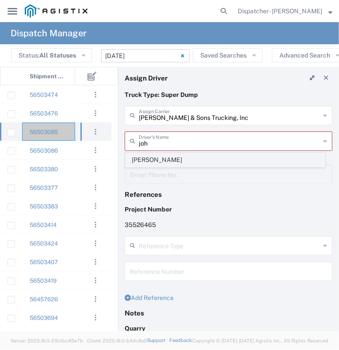
click at [173, 156] on span "[PERSON_NAME]" at bounding box center [226, 160] width 200 height 14
type input "[PERSON_NAME]"
type input "9253660399"
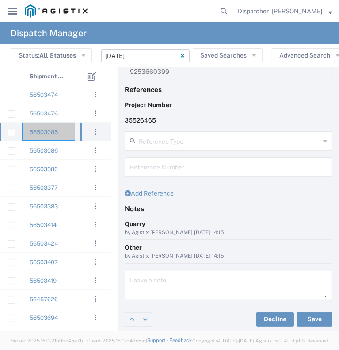
scroll to position [100, 0]
click at [299, 319] on button "Save" at bounding box center [314, 319] width 35 height 14
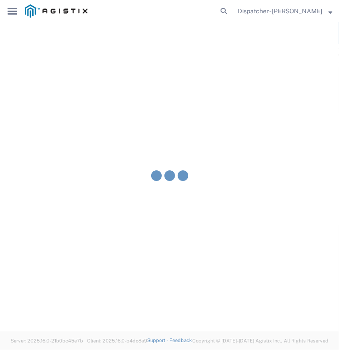
type input "[PERSON_NAME]"
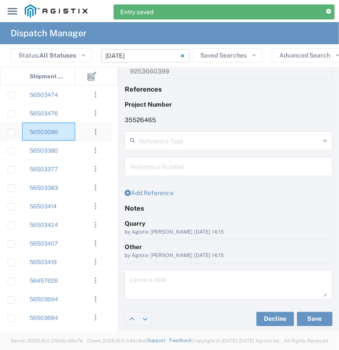
click at [74, 132] on div "56503086" at bounding box center [48, 132] width 53 height 18
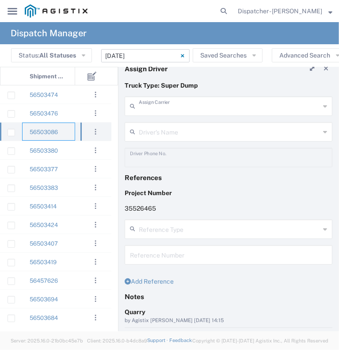
click at [186, 104] on input "text" at bounding box center [229, 105] width 181 height 15
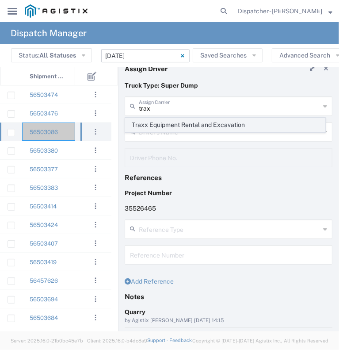
click at [192, 121] on span "Traxx Equipment Rental and Excavation" at bounding box center [226, 125] width 200 height 14
type input "Traxx Equipment Rental and Excavation"
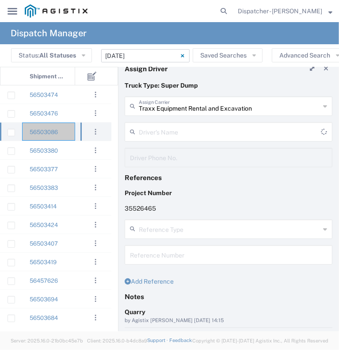
click at [191, 129] on input "text" at bounding box center [230, 130] width 182 height 15
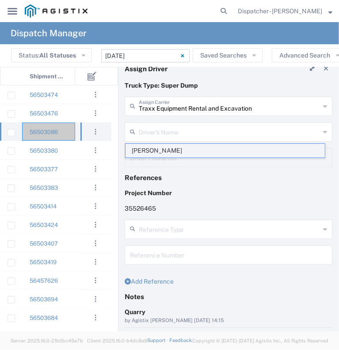
click at [181, 151] on span "[PERSON_NAME]" at bounding box center [226, 151] width 200 height 14
type input "[PERSON_NAME]"
type input "[PHONE_NUMBER]"
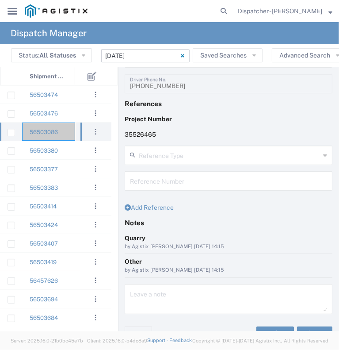
scroll to position [100, 0]
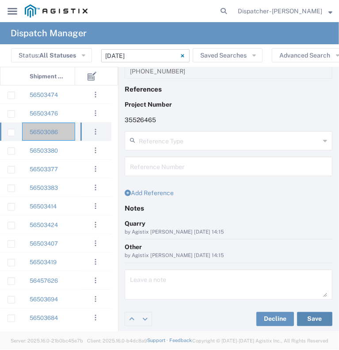
click at [303, 319] on button "Save" at bounding box center [314, 319] width 35 height 14
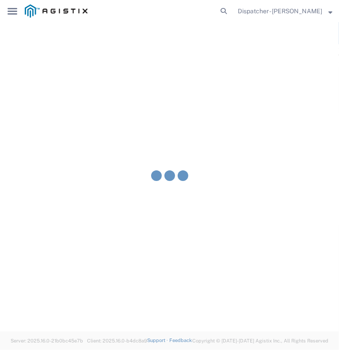
type input "[PERSON_NAME]"
type input "Traxx Equipment Rental and Excavation"
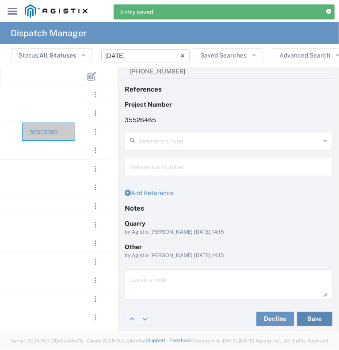
scroll to position [0, 419]
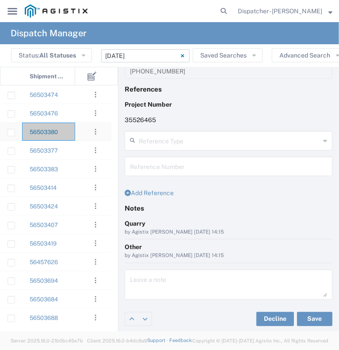
click at [54, 130] on link "56503380" at bounding box center [44, 132] width 28 height 7
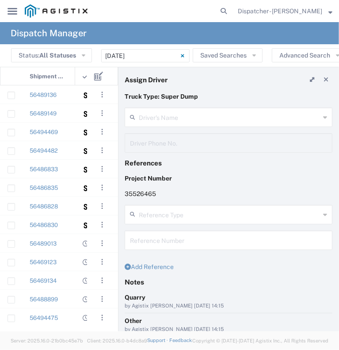
type input "[PERSON_NAME]"
type input "[PHONE_NUMBER]"
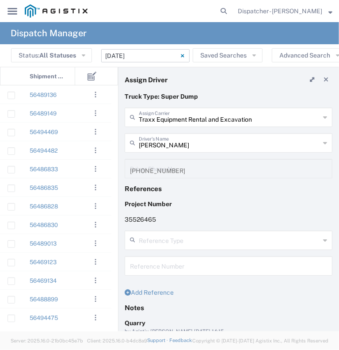
click at [130, 61] on input "[DATE] - [DATE]" at bounding box center [145, 55] width 88 height 13
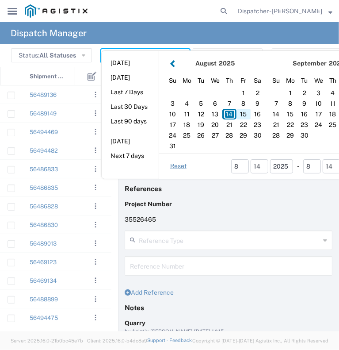
click at [247, 116] on div "15" at bounding box center [244, 114] width 14 height 11
type input "[DATE]"
type input "[DATE] - [DATE]"
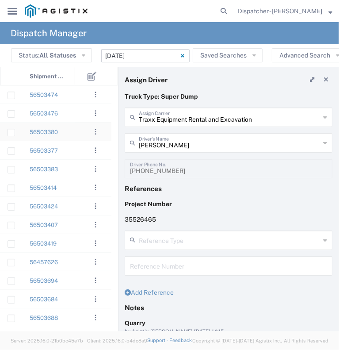
click at [77, 132] on div at bounding box center [88, 132] width 27 height 18
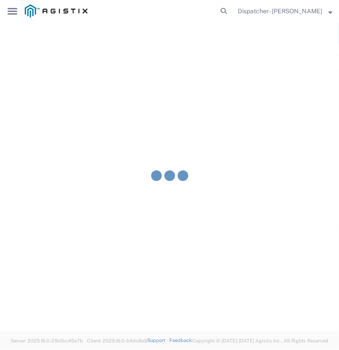
type input "[PERSON_NAME] & Sons Trucking, Inc"
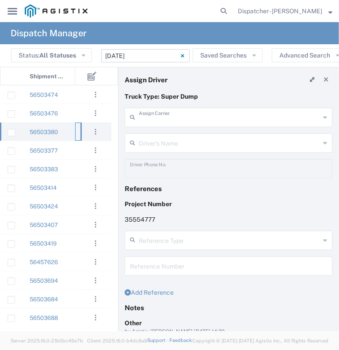
click at [167, 114] on input "text" at bounding box center [229, 116] width 181 height 15
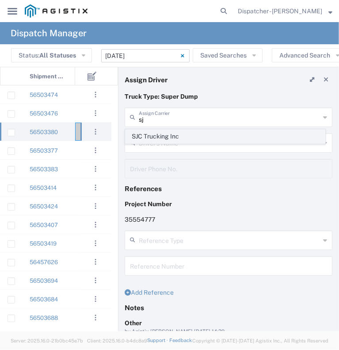
click at [165, 137] on span "SJC Trucking Inc" at bounding box center [226, 137] width 200 height 14
type input "SJC Trucking Inc"
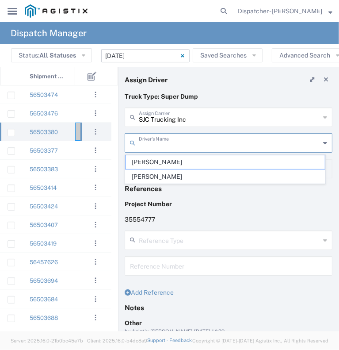
click at [169, 147] on input "text" at bounding box center [229, 141] width 181 height 15
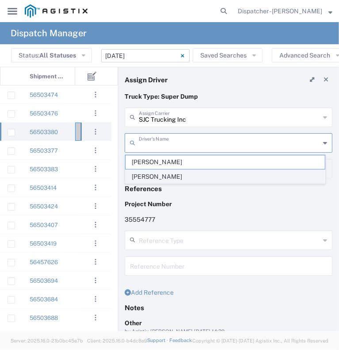
click at [170, 178] on span "[PERSON_NAME]" at bounding box center [226, 177] width 200 height 14
type input "[PERSON_NAME]"
type input "9255187628"
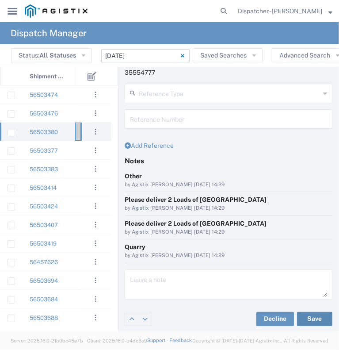
click at [313, 319] on button "Save" at bounding box center [314, 319] width 35 height 14
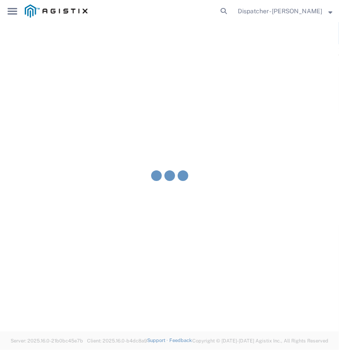
type input "[PERSON_NAME]"
type input "SJC Trucking Inc"
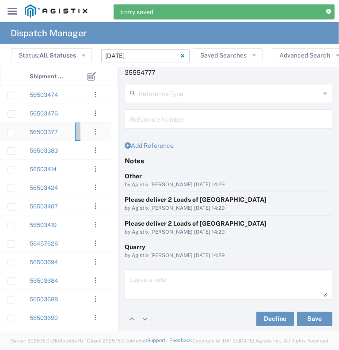
click at [71, 135] on div "56503377" at bounding box center [48, 132] width 53 height 18
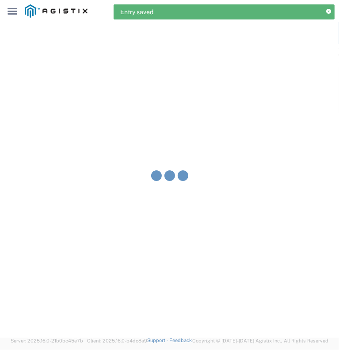
type input "[PERSON_NAME] & Sons Trucking, Inc"
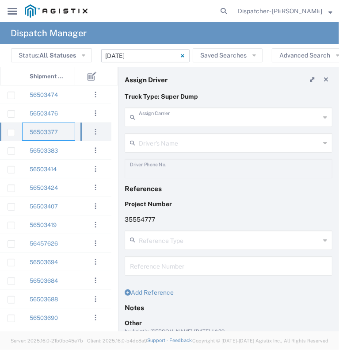
click at [163, 114] on input "text" at bounding box center [229, 116] width 181 height 15
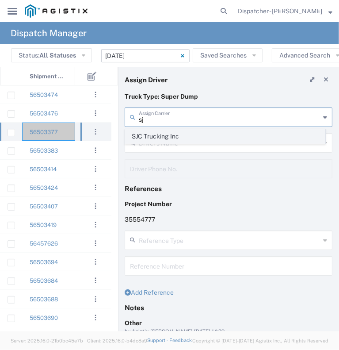
click at [160, 136] on span "SJC Trucking Inc" at bounding box center [226, 137] width 200 height 14
type input "SJC Trucking Inc"
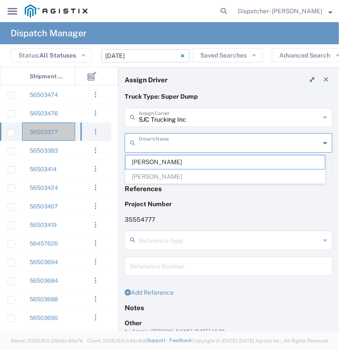
click at [160, 138] on input "text" at bounding box center [229, 141] width 181 height 15
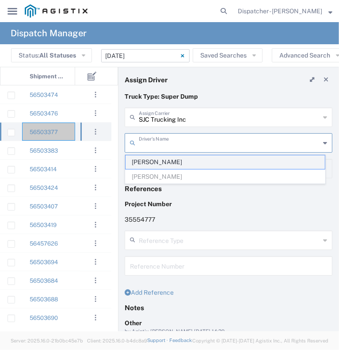
click at [172, 164] on span "[PERSON_NAME]" at bounding box center [226, 162] width 200 height 14
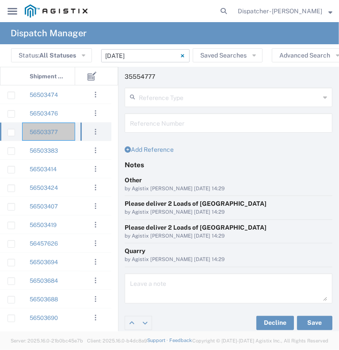
scroll to position [147, 0]
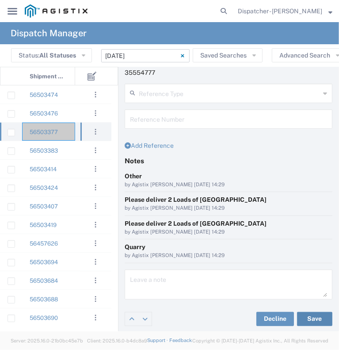
click at [307, 315] on button "Save" at bounding box center [314, 319] width 35 height 14
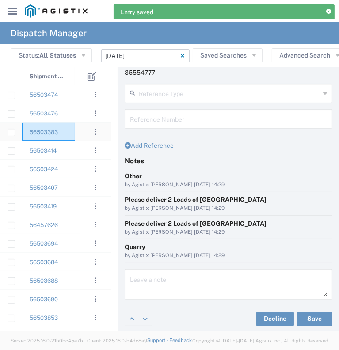
click at [68, 134] on div "56503383" at bounding box center [48, 132] width 53 height 18
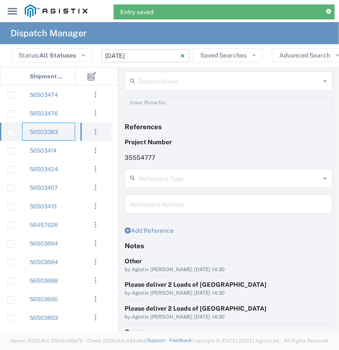
scroll to position [14, 0]
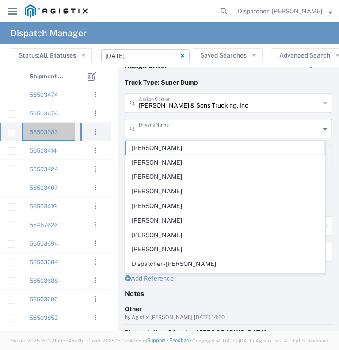
click at [182, 132] on input "text" at bounding box center [229, 127] width 181 height 15
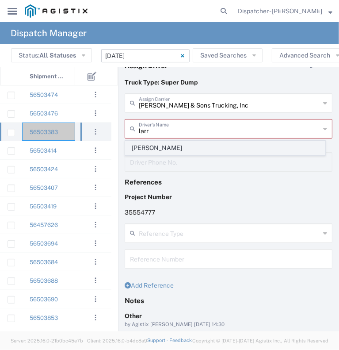
click at [177, 149] on span "[PERSON_NAME]" at bounding box center [226, 148] width 200 height 14
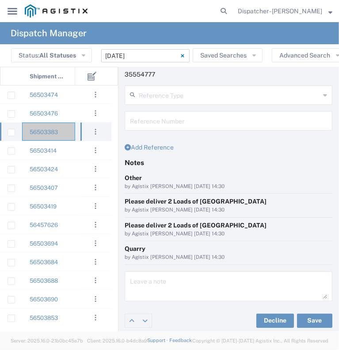
scroll to position [147, 0]
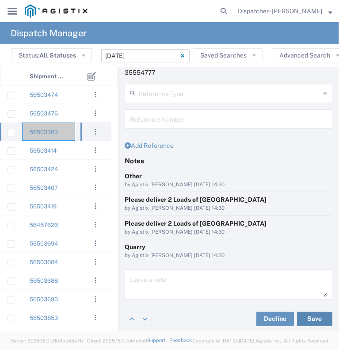
click at [301, 320] on button "Save" at bounding box center [314, 319] width 35 height 14
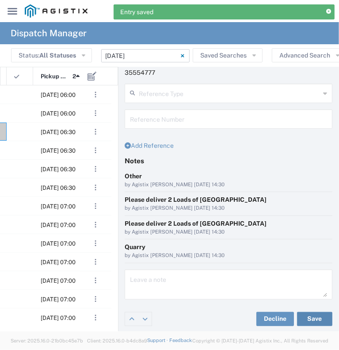
scroll to position [0, 82]
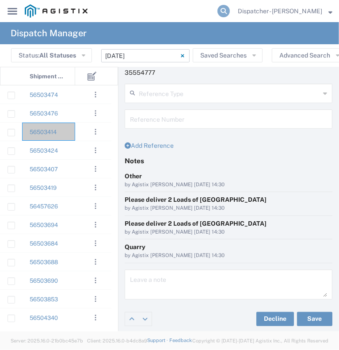
click at [219, 9] on icon at bounding box center [224, 11] width 12 height 12
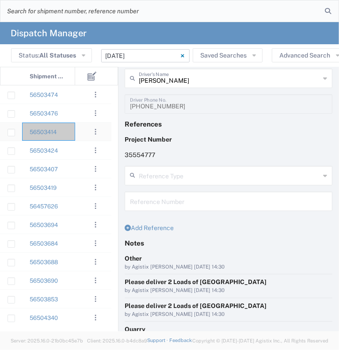
click at [72, 132] on div "56503414" at bounding box center [48, 132] width 53 height 18
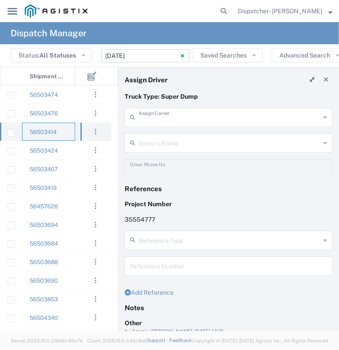
click at [195, 119] on input "text" at bounding box center [229, 116] width 181 height 15
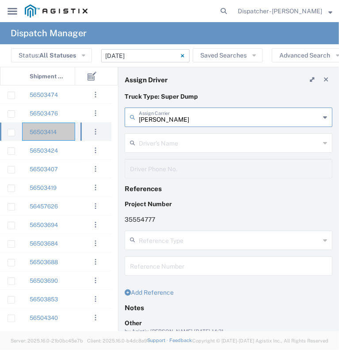
drag, startPoint x: 195, startPoint y: 119, endPoint x: 131, endPoint y: 126, distance: 64.6
click at [131, 126] on div "[PERSON_NAME] Assign Carrier" at bounding box center [229, 117] width 208 height 19
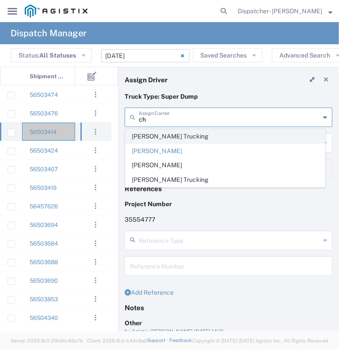
click at [151, 134] on span "[PERSON_NAME] Trucking" at bounding box center [226, 137] width 200 height 14
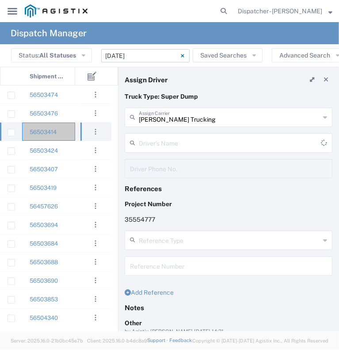
click at [151, 131] on div "[PERSON_NAME] Trucking Assign Carrier [PERSON_NAME] Trucking [PERSON_NAME] [PER…" at bounding box center [228, 121] width 217 height 26
click at [149, 146] on input "text" at bounding box center [229, 141] width 181 height 15
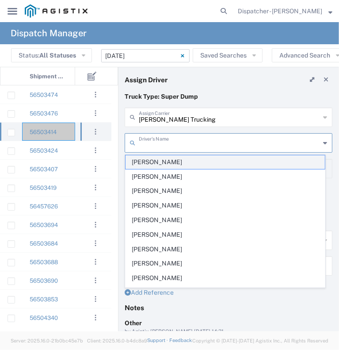
click at [159, 162] on span "[PERSON_NAME]" at bounding box center [226, 162] width 200 height 14
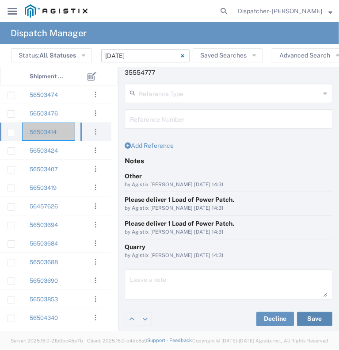
click at [315, 315] on button "Save" at bounding box center [314, 319] width 35 height 14
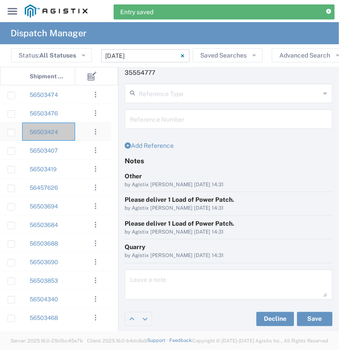
click at [66, 132] on div "56503424" at bounding box center [48, 132] width 53 height 18
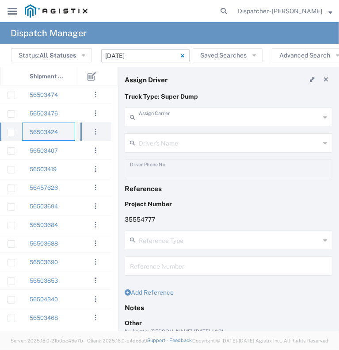
click at [173, 113] on input "text" at bounding box center [229, 116] width 181 height 15
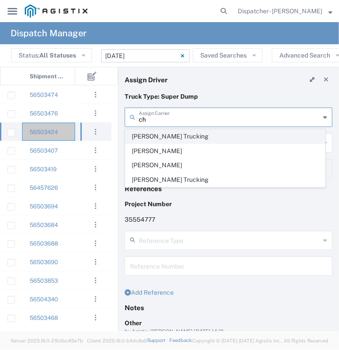
click at [170, 141] on span "[PERSON_NAME] Trucking" at bounding box center [226, 137] width 200 height 14
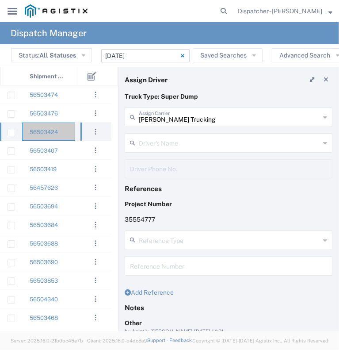
click at [176, 147] on input "text" at bounding box center [229, 141] width 181 height 15
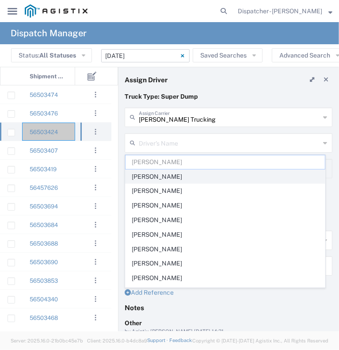
click at [188, 177] on span "[PERSON_NAME]" at bounding box center [226, 177] width 200 height 14
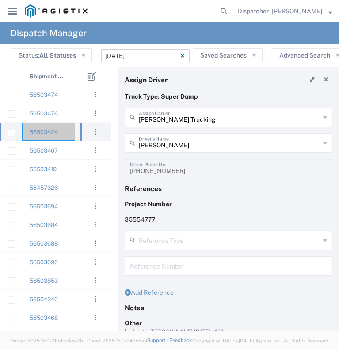
scroll to position [147, 0]
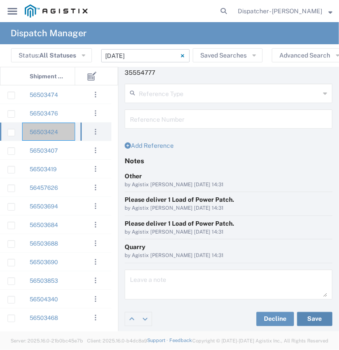
click at [313, 318] on button "Save" at bounding box center [314, 319] width 35 height 14
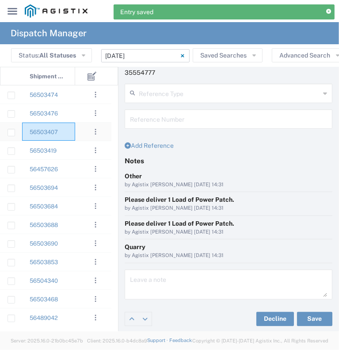
click at [70, 132] on div "56503407" at bounding box center [48, 132] width 53 height 18
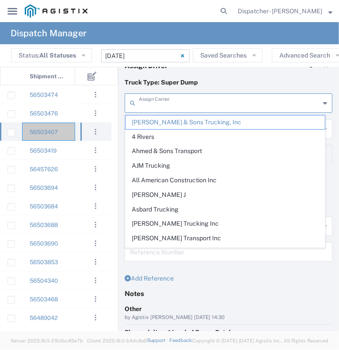
click at [184, 109] on input "text" at bounding box center [229, 102] width 181 height 15
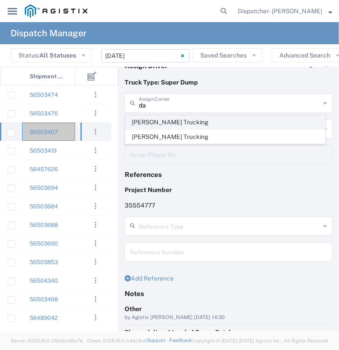
click at [184, 123] on span "[PERSON_NAME] Trucking" at bounding box center [226, 122] width 200 height 14
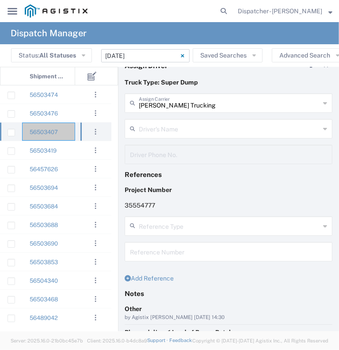
click at [184, 123] on input "text" at bounding box center [229, 127] width 181 height 15
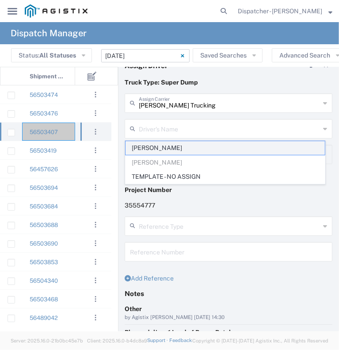
click at [183, 148] on span "[PERSON_NAME]" at bounding box center [226, 148] width 200 height 14
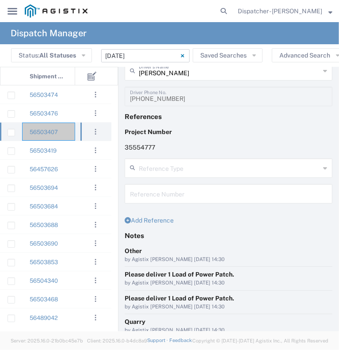
scroll to position [147, 0]
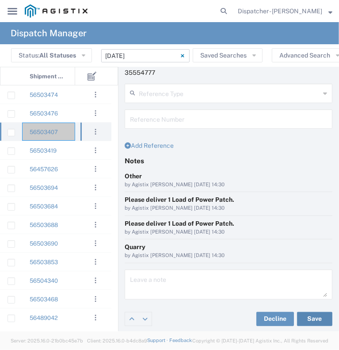
click at [307, 318] on button "Save" at bounding box center [314, 319] width 35 height 14
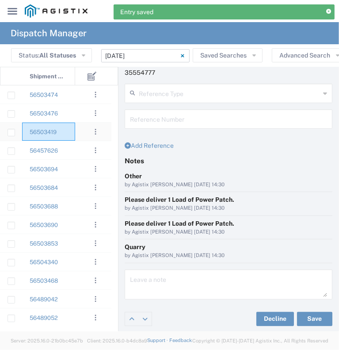
click at [69, 134] on div "56503419" at bounding box center [48, 132] width 53 height 18
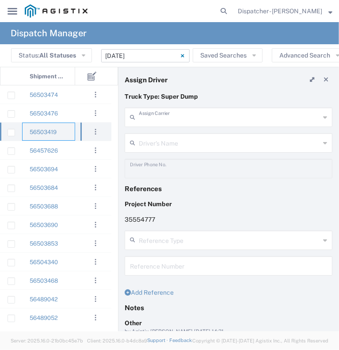
click at [170, 123] on input "text" at bounding box center [229, 116] width 181 height 15
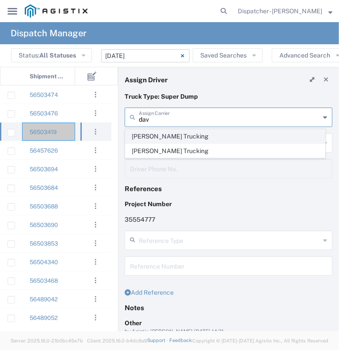
click at [167, 138] on span "[PERSON_NAME] Trucking" at bounding box center [226, 137] width 200 height 14
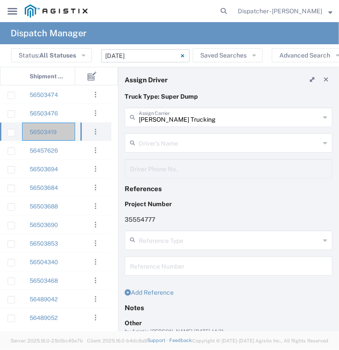
click at [167, 138] on input "text" at bounding box center [229, 141] width 181 height 15
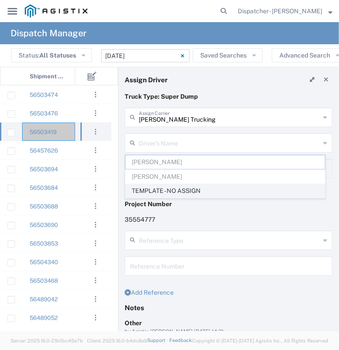
click at [171, 189] on span "TEMPLATE - NO ASSIGN" at bounding box center [226, 191] width 200 height 14
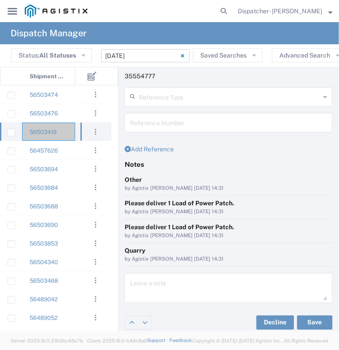
scroll to position [147, 0]
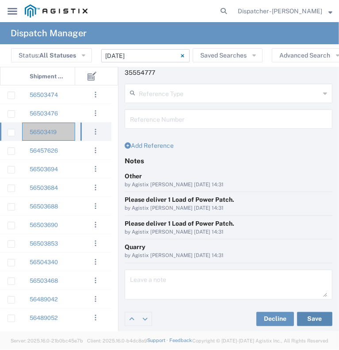
click at [303, 316] on button "Save" at bounding box center [314, 319] width 35 height 14
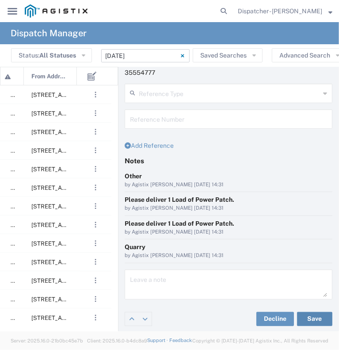
scroll to position [0, 250]
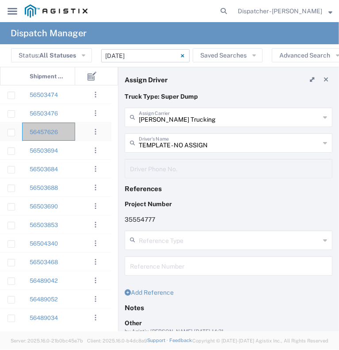
click at [73, 131] on div "56457626" at bounding box center [48, 132] width 53 height 18
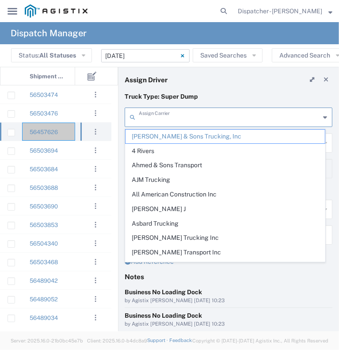
click at [189, 118] on input "text" at bounding box center [229, 116] width 181 height 15
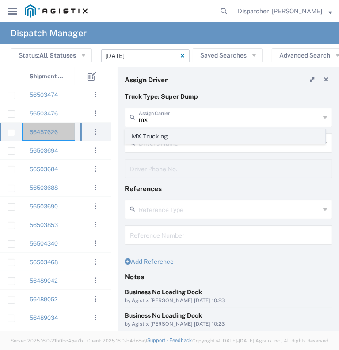
click at [194, 131] on span "MX Trucking" at bounding box center [226, 137] width 200 height 14
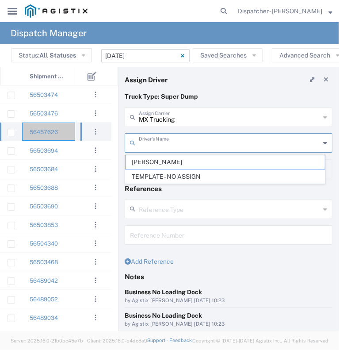
click at [194, 146] on input "text" at bounding box center [229, 141] width 181 height 15
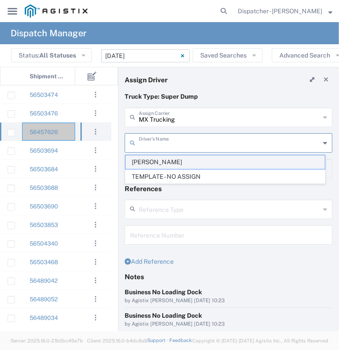
click at [192, 162] on span "[PERSON_NAME]" at bounding box center [226, 162] width 200 height 14
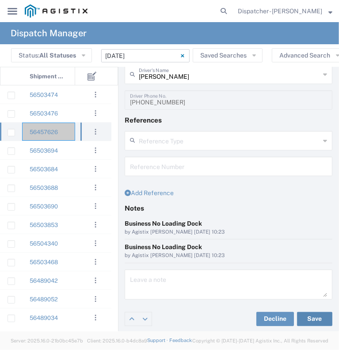
click at [315, 314] on button "Save" at bounding box center [314, 319] width 35 height 14
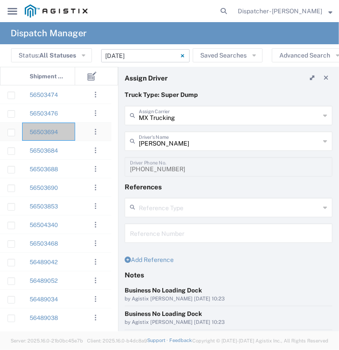
click at [64, 127] on div "56503694" at bounding box center [48, 132] width 53 height 18
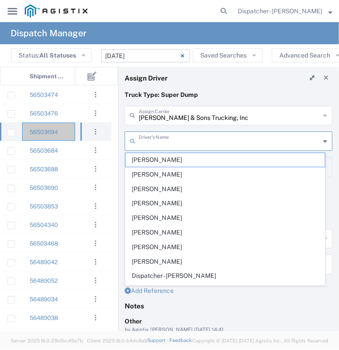
click at [184, 138] on input "text" at bounding box center [229, 140] width 181 height 15
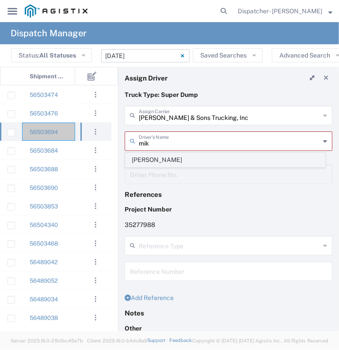
click at [183, 163] on span "[PERSON_NAME]" at bounding box center [226, 160] width 200 height 14
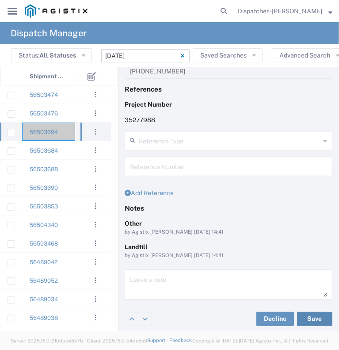
click at [303, 315] on button "Save" at bounding box center [314, 319] width 35 height 14
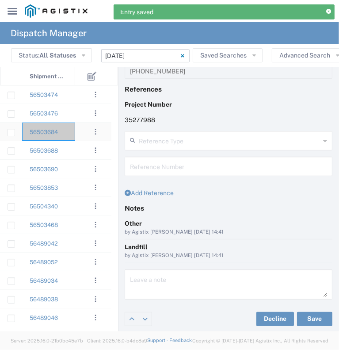
click at [67, 134] on div "56503684" at bounding box center [48, 132] width 53 height 18
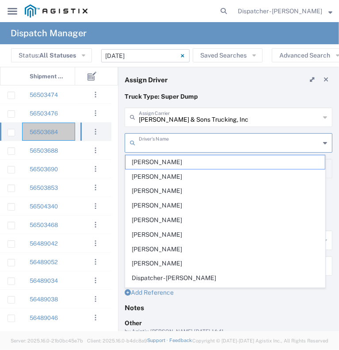
click at [166, 136] on input "text" at bounding box center [229, 141] width 181 height 15
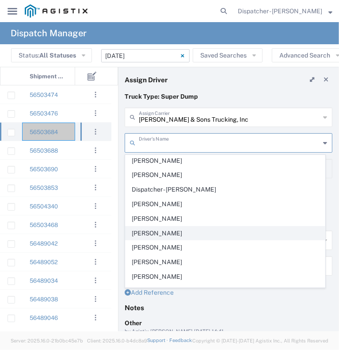
click at [204, 231] on span "[PERSON_NAME]" at bounding box center [226, 234] width 200 height 14
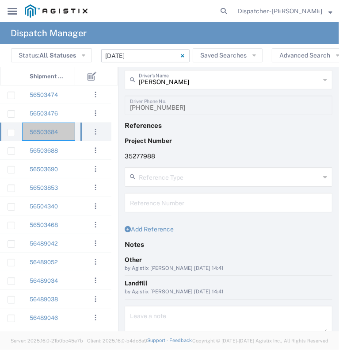
scroll to position [100, 0]
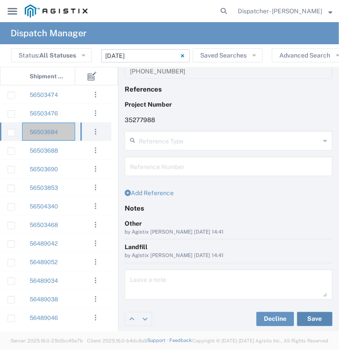
click at [313, 316] on button "Save" at bounding box center [314, 319] width 35 height 14
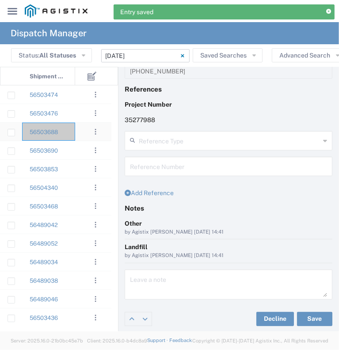
click at [69, 131] on div "56503688" at bounding box center [48, 132] width 53 height 18
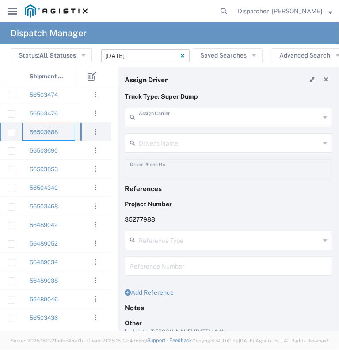
click at [177, 118] on input "text" at bounding box center [229, 116] width 181 height 15
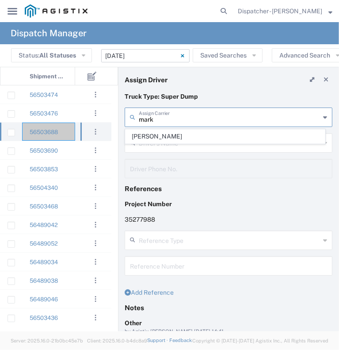
click at [177, 131] on span "[PERSON_NAME]" at bounding box center [226, 137] width 200 height 14
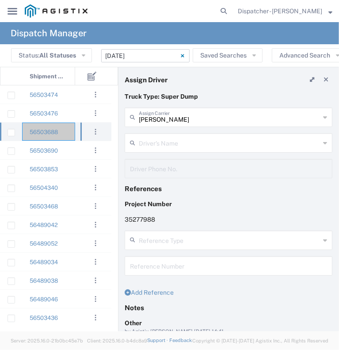
click at [182, 138] on input "text" at bounding box center [229, 141] width 181 height 15
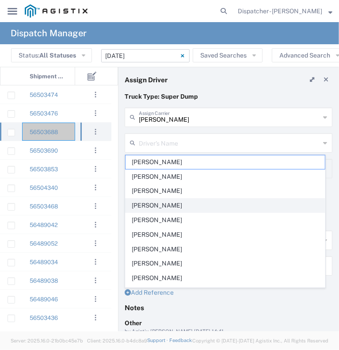
click at [186, 204] on span "[PERSON_NAME]" at bounding box center [226, 206] width 200 height 14
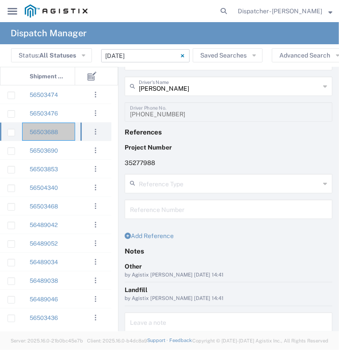
scroll to position [88, 0]
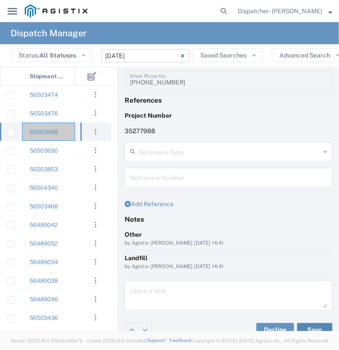
click at [308, 327] on button "Save" at bounding box center [314, 330] width 35 height 14
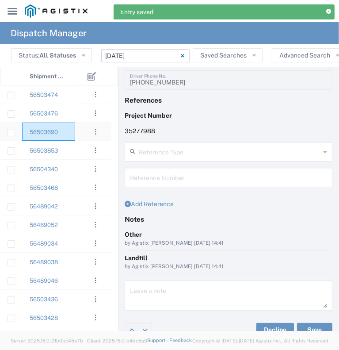
click at [64, 131] on div "56503690" at bounding box center [48, 132] width 53 height 18
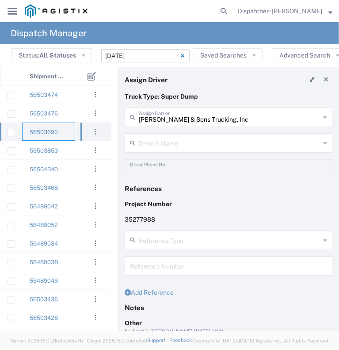
click at [182, 125] on div "[PERSON_NAME] & Sons Trucking, Inc Assign Carrier" at bounding box center [229, 117] width 208 height 19
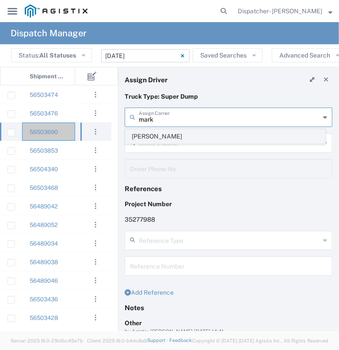
click at [182, 136] on span "[PERSON_NAME]" at bounding box center [226, 137] width 200 height 14
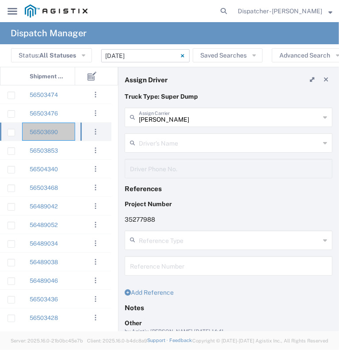
click at [182, 143] on input "text" at bounding box center [229, 141] width 181 height 15
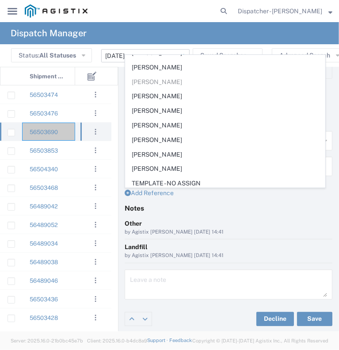
scroll to position [29, 0]
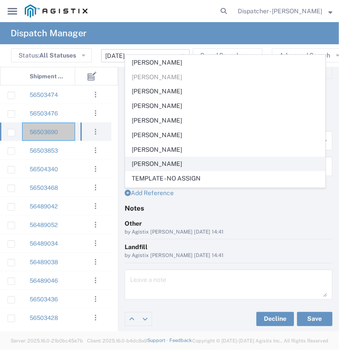
click at [254, 158] on span "[PERSON_NAME]" at bounding box center [226, 164] width 200 height 14
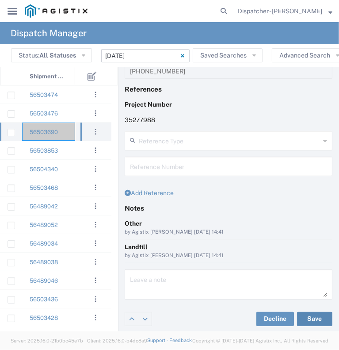
click at [303, 317] on button "Save" at bounding box center [314, 319] width 35 height 14
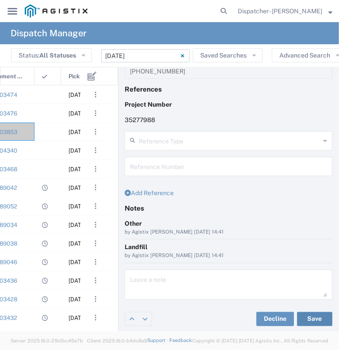
scroll to position [0, 96]
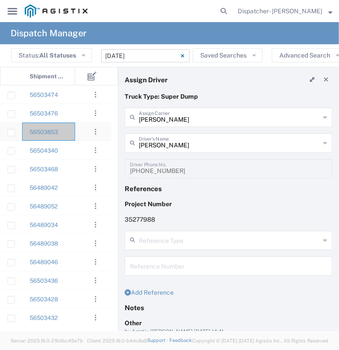
click at [69, 129] on div "56503853" at bounding box center [48, 132] width 53 height 18
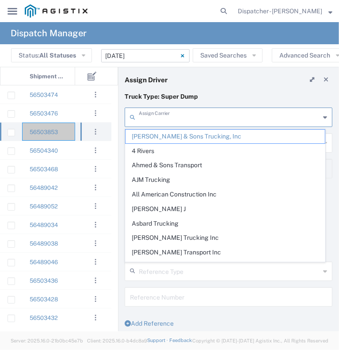
click at [194, 118] on input "text" at bounding box center [229, 116] width 181 height 15
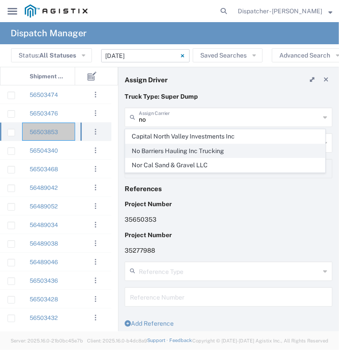
click at [173, 151] on span "No Barriers Hauling Inc Trucking" at bounding box center [226, 151] width 200 height 14
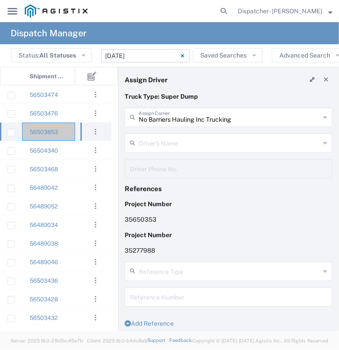
click at [171, 144] on input "text" at bounding box center [229, 141] width 181 height 15
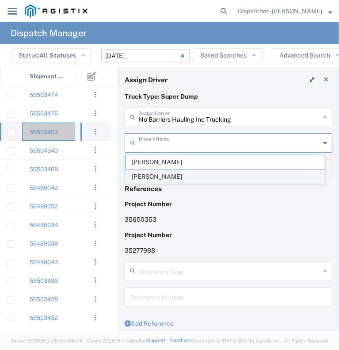
click at [167, 173] on span "[PERSON_NAME]" at bounding box center [226, 177] width 200 height 14
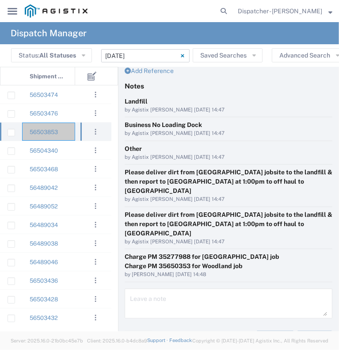
click at [307, 331] on button "Save" at bounding box center [314, 338] width 35 height 14
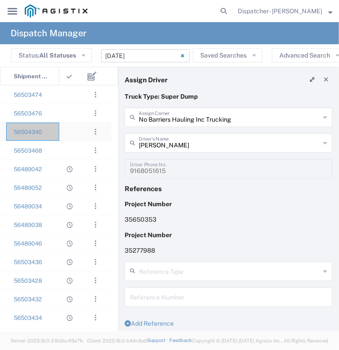
click at [56, 134] on div "56504340" at bounding box center [32, 132] width 53 height 18
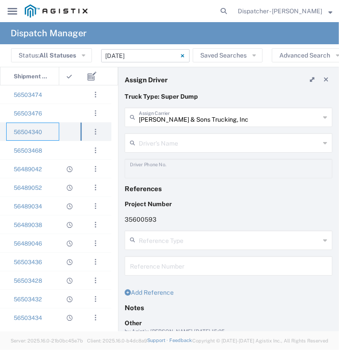
click at [168, 146] on input "text" at bounding box center [229, 141] width 181 height 15
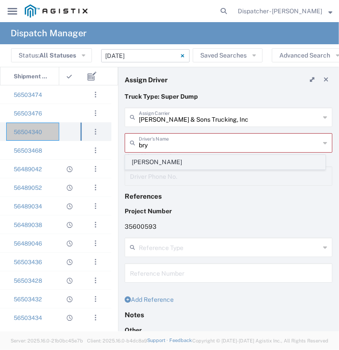
click at [180, 161] on span "[PERSON_NAME]" at bounding box center [226, 162] width 200 height 14
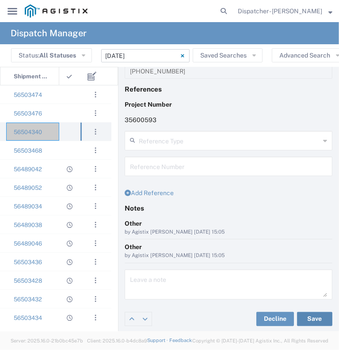
click at [311, 315] on button "Save" at bounding box center [314, 319] width 35 height 14
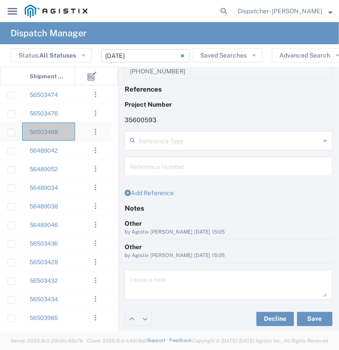
click at [69, 134] on div "56503468" at bounding box center [48, 132] width 53 height 18
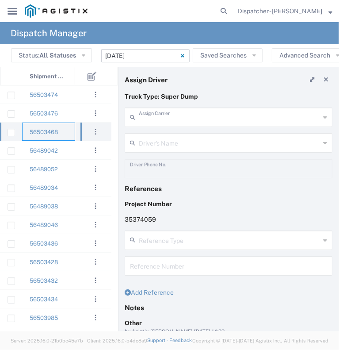
click at [200, 119] on input "text" at bounding box center [229, 116] width 181 height 15
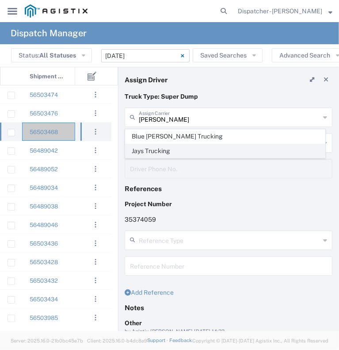
click at [192, 148] on span "Jays Trucking" at bounding box center [226, 151] width 200 height 14
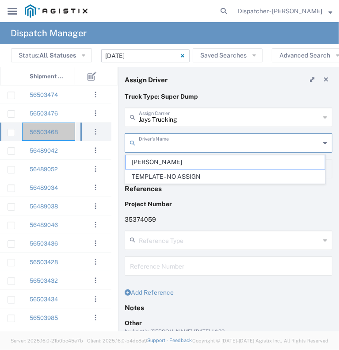
click at [190, 142] on input "text" at bounding box center [229, 141] width 181 height 15
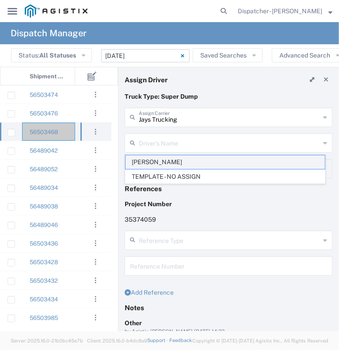
click at [181, 162] on span "[PERSON_NAME]" at bounding box center [226, 162] width 200 height 14
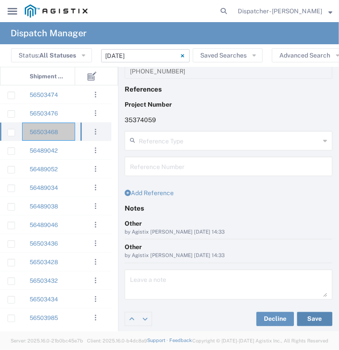
click at [304, 316] on button "Save" at bounding box center [314, 319] width 35 height 14
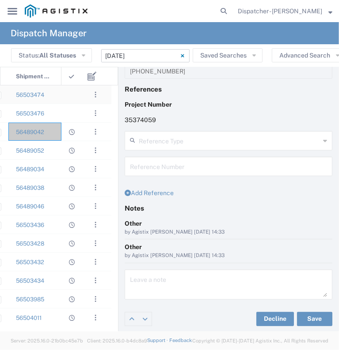
click at [63, 99] on div at bounding box center [74, 94] width 27 height 18
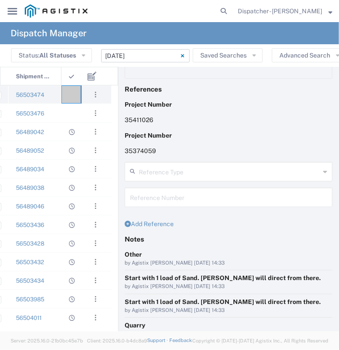
click at [49, 96] on div "56503474" at bounding box center [34, 94] width 53 height 18
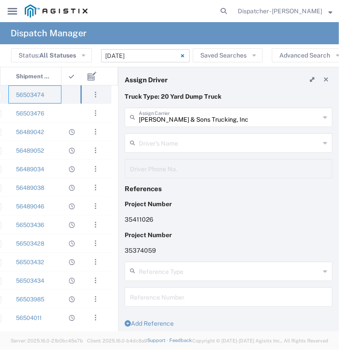
click at [193, 138] on input "text" at bounding box center [229, 141] width 181 height 15
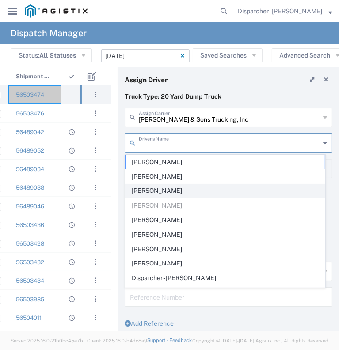
click at [181, 189] on span "[PERSON_NAME]" at bounding box center [226, 191] width 200 height 14
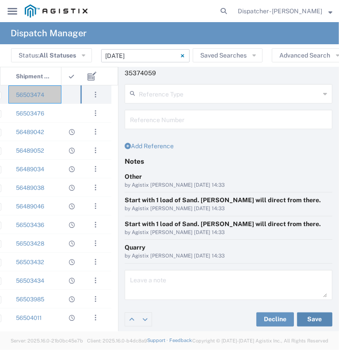
click at [315, 321] on button "Save" at bounding box center [314, 319] width 35 height 14
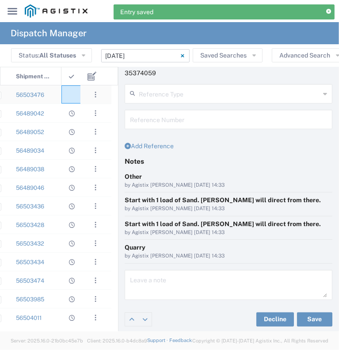
click at [73, 92] on agx-ag-table-icon-cell at bounding box center [72, 95] width 6 height 7
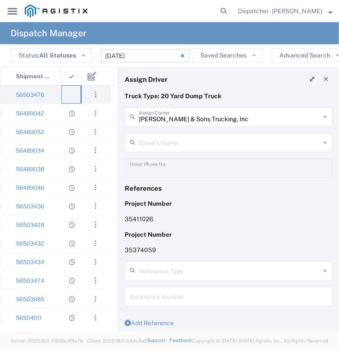
click at [177, 148] on input "text" at bounding box center [229, 141] width 181 height 15
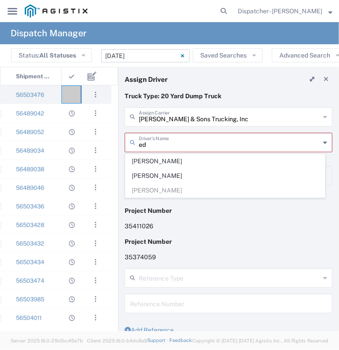
click at [165, 173] on span "[PERSON_NAME]" at bounding box center [226, 176] width 200 height 14
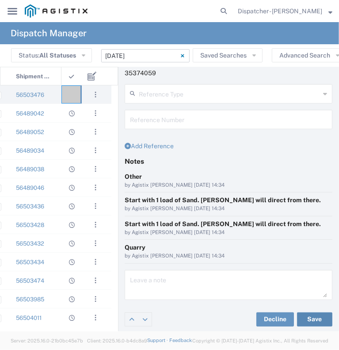
click at [315, 324] on button "Save" at bounding box center [314, 319] width 35 height 14
